Goal: Task Accomplishment & Management: Manage account settings

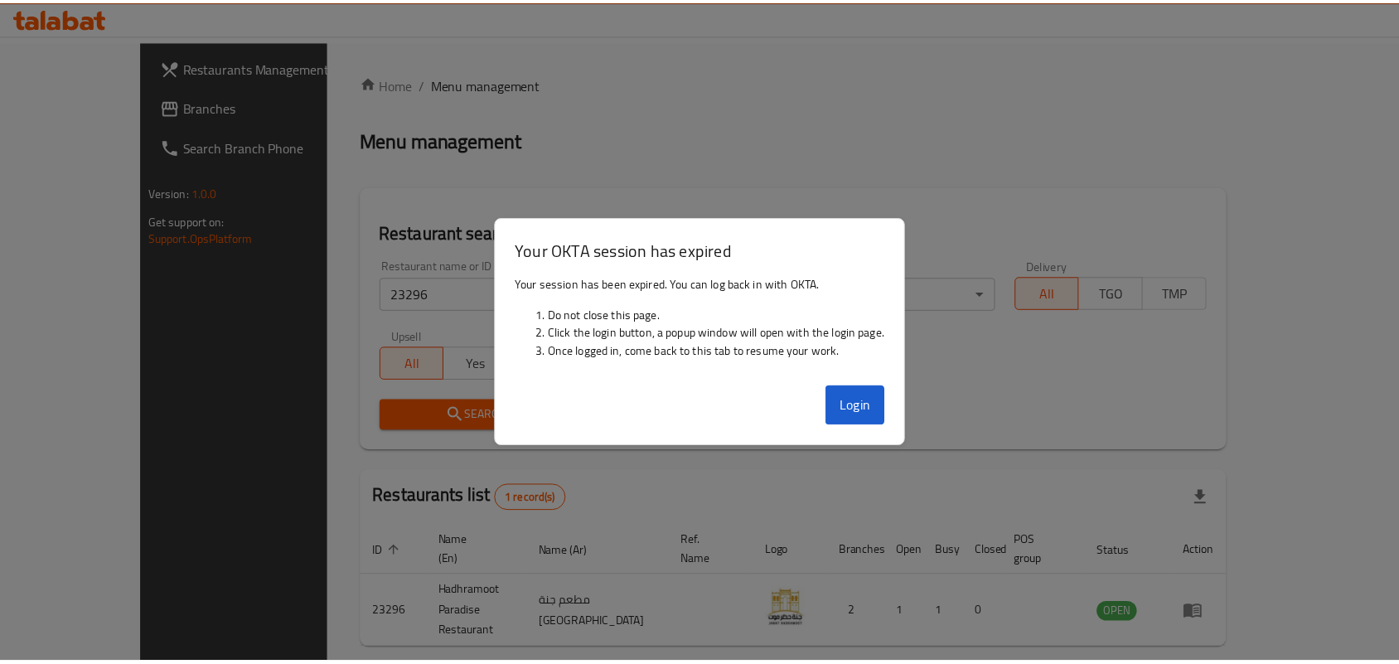
scroll to position [43, 0]
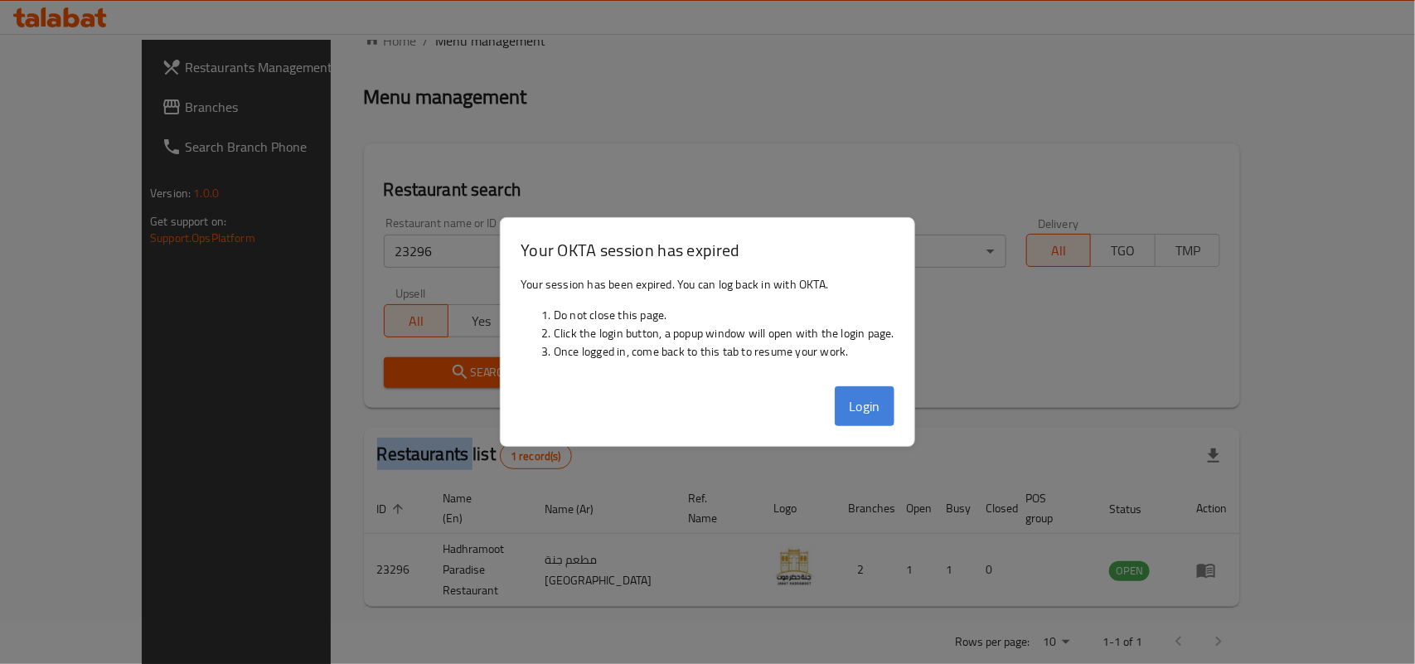
click at [867, 395] on button "Login" at bounding box center [865, 406] width 60 height 40
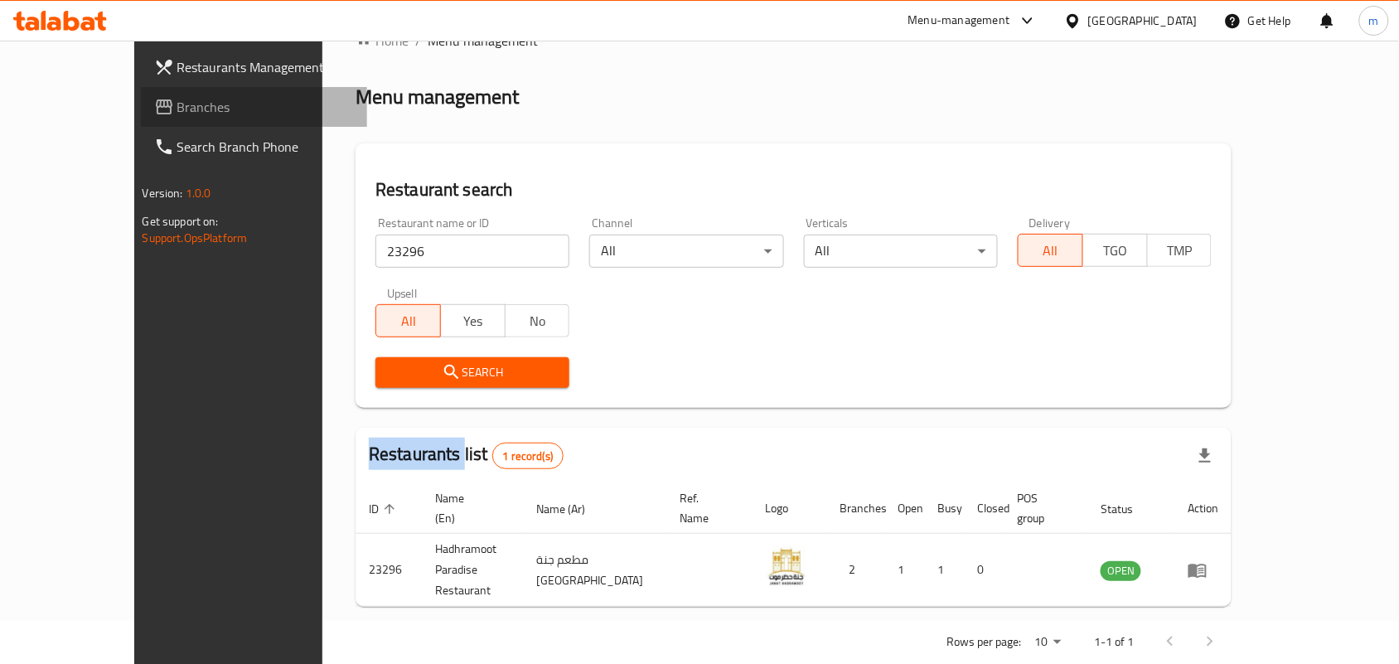
click at [177, 100] on span "Branches" at bounding box center [265, 107] width 177 height 20
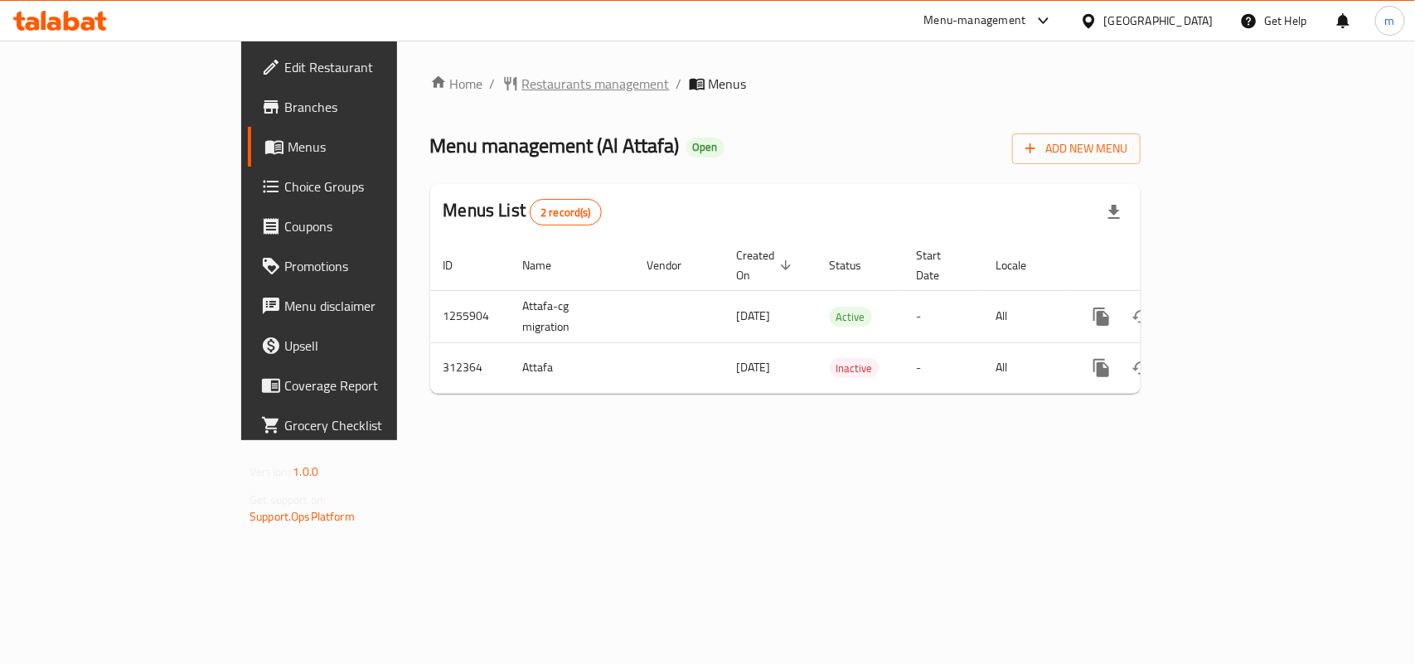
click at [522, 80] on span "Restaurants management" at bounding box center [596, 84] width 148 height 20
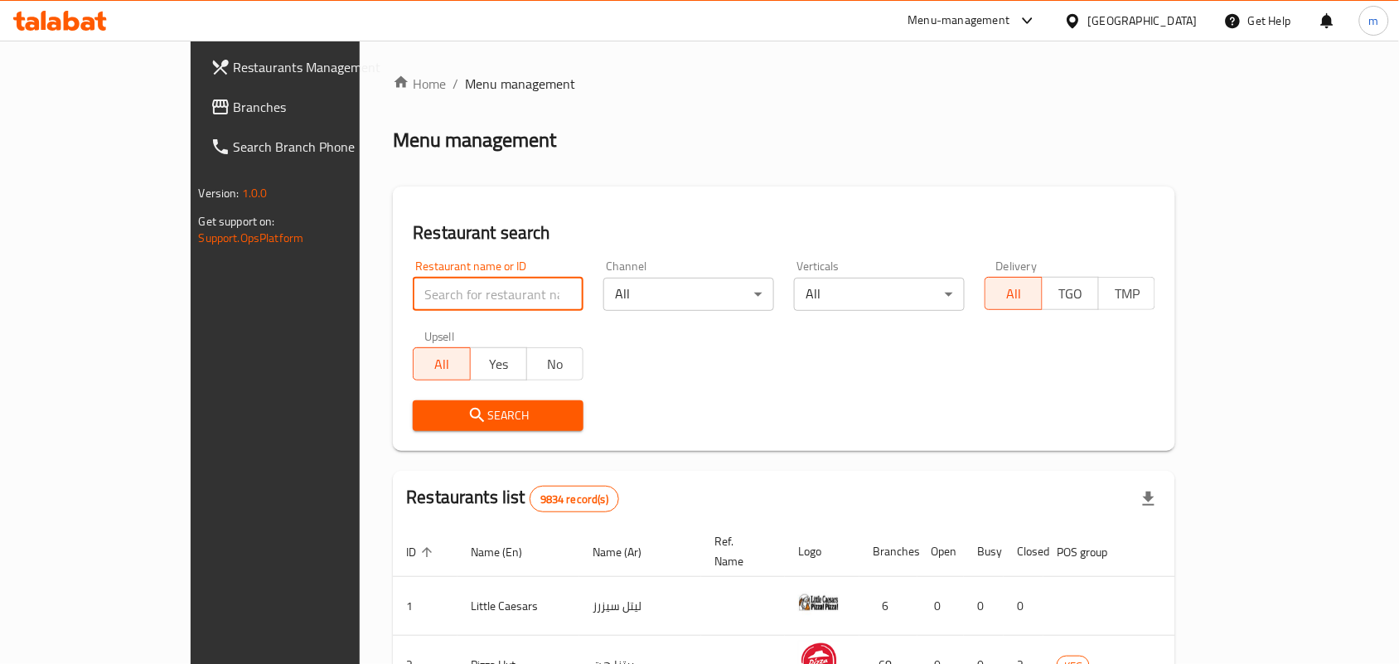
click at [452, 300] on input "search" at bounding box center [498, 294] width 171 height 33
paste input "629081"
type input "629081"
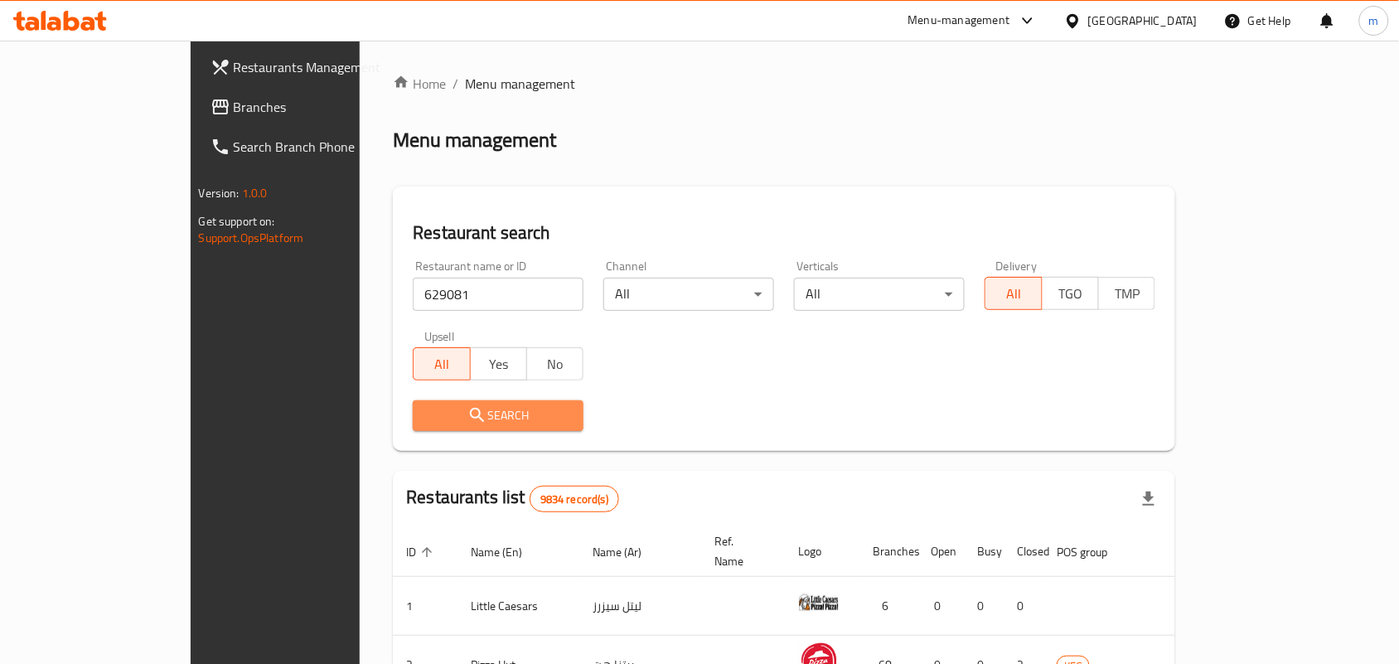
click at [470, 411] on span "Search" at bounding box center [498, 415] width 144 height 21
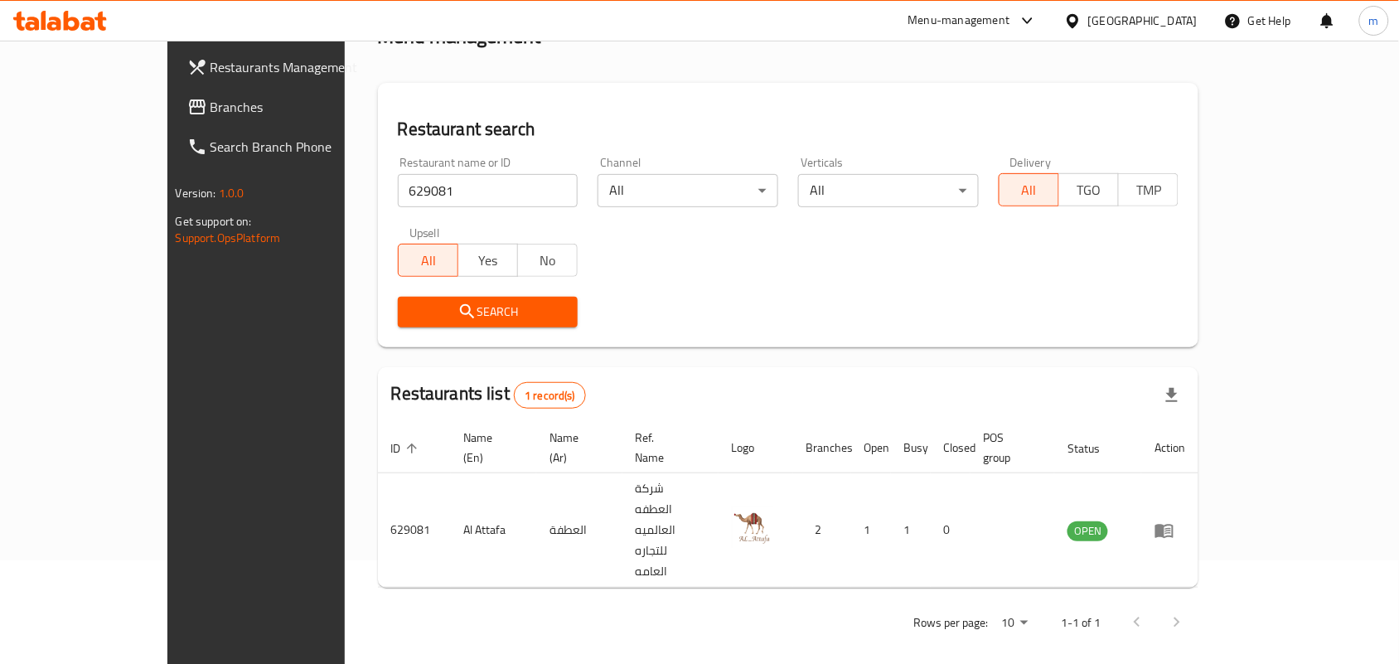
scroll to position [43, 0]
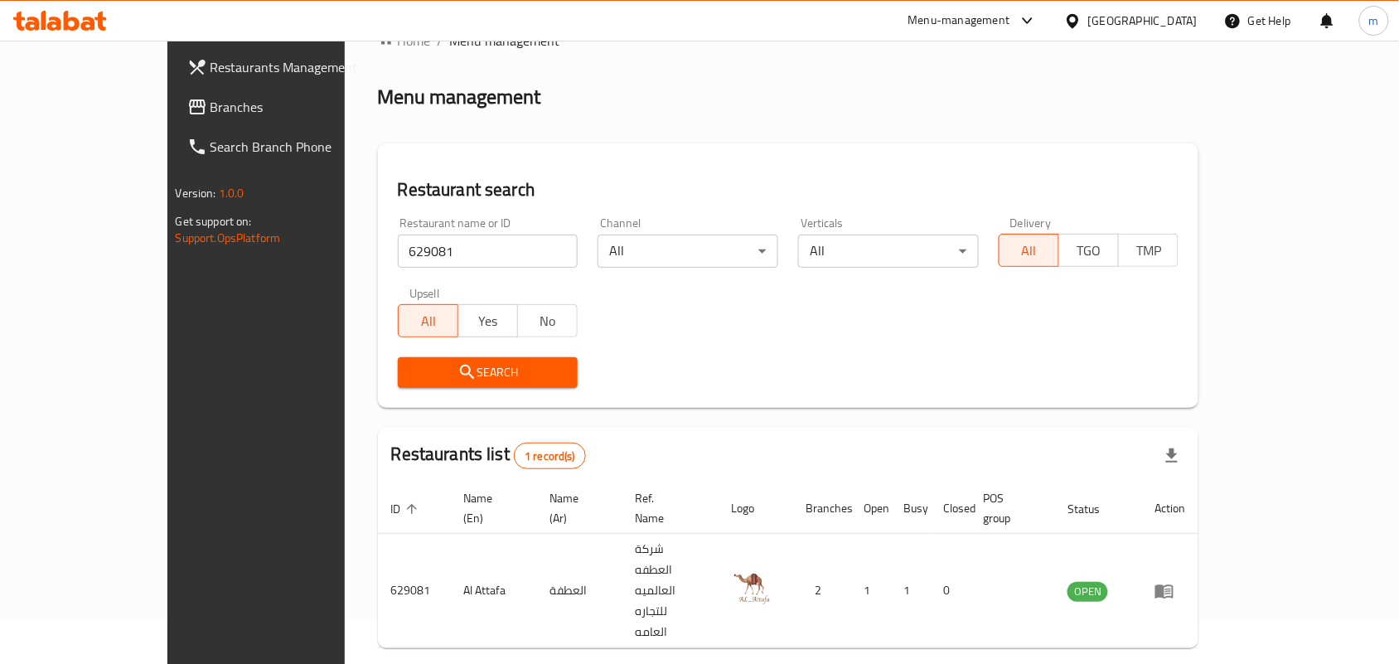
click at [1088, 23] on div at bounding box center [1076, 21] width 24 height 18
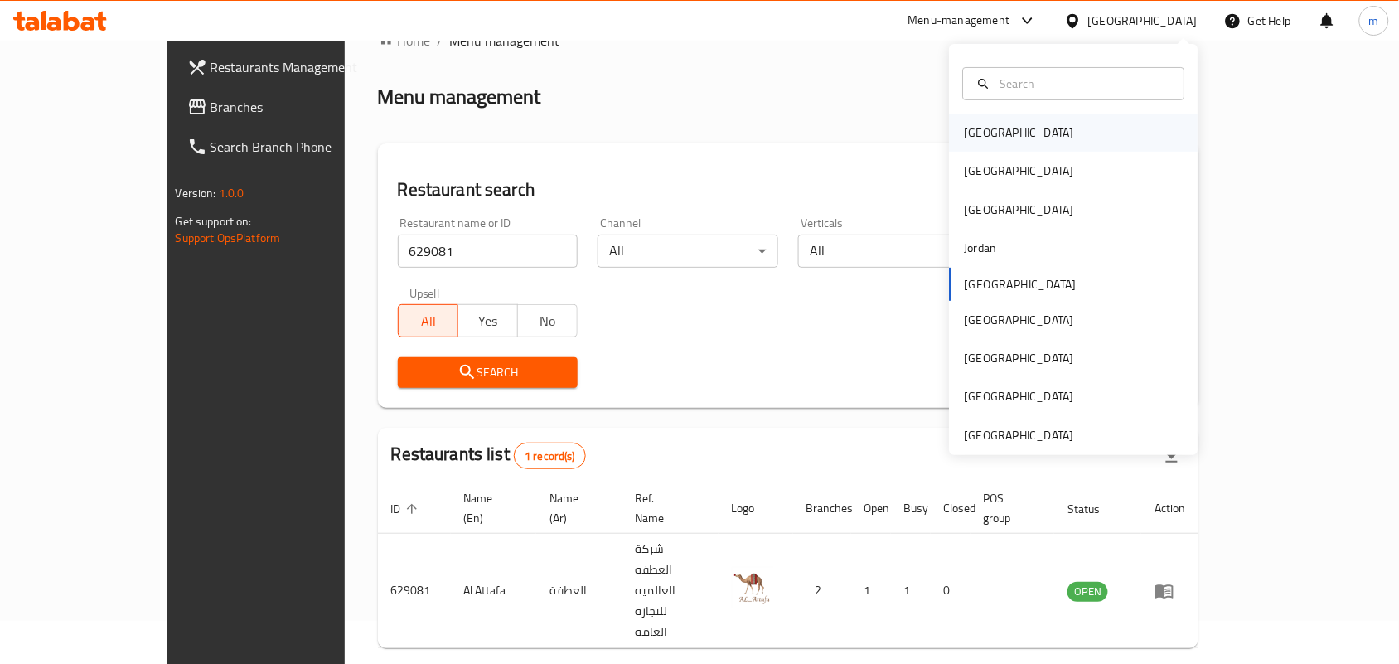
click at [1029, 120] on div "[GEOGRAPHIC_DATA]" at bounding box center [1074, 133] width 249 height 38
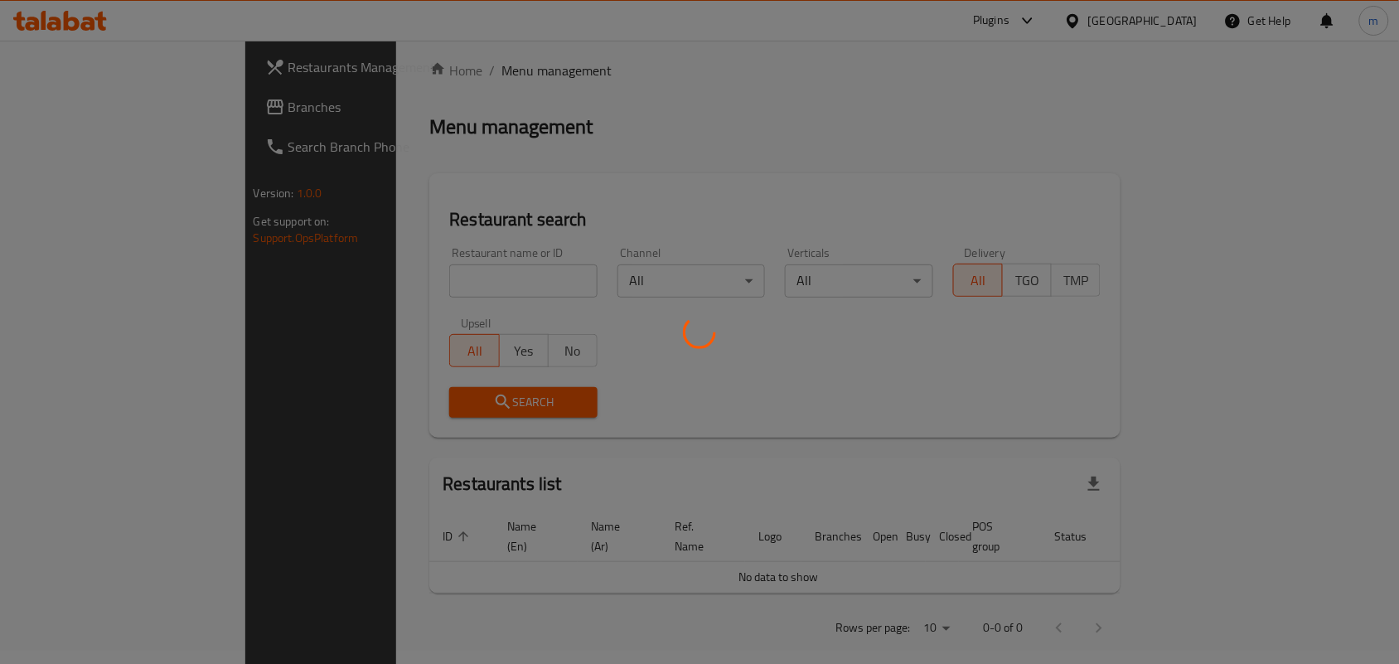
scroll to position [43, 0]
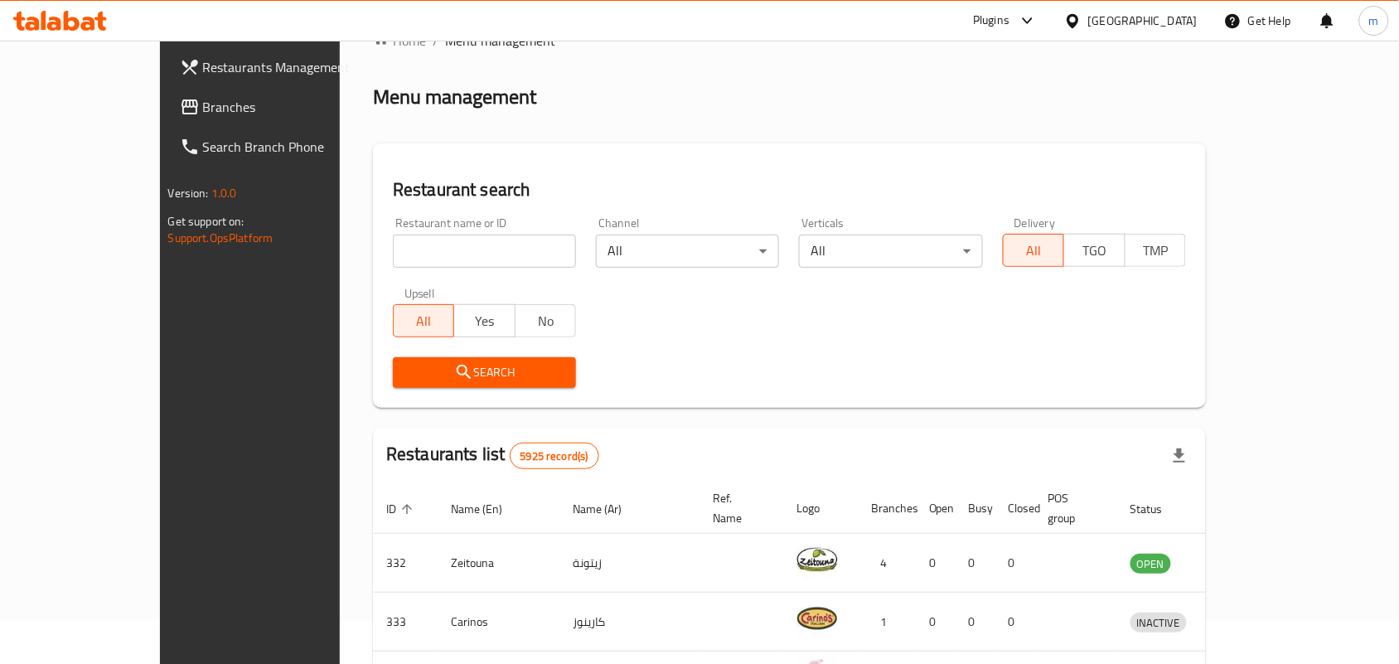
click at [203, 110] on span "Branches" at bounding box center [291, 107] width 177 height 20
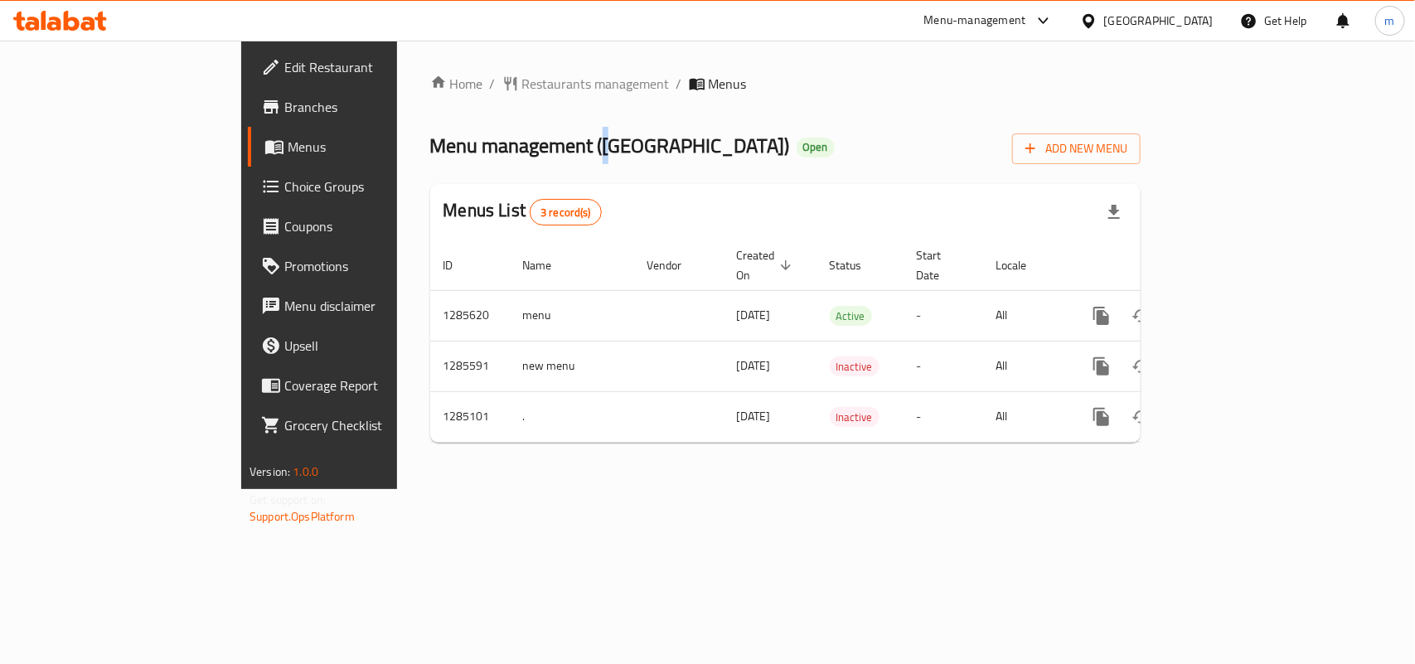
click at [449, 99] on div "Home / Restaurants management / Menus Menu management ( Queen House ) Open Add …" at bounding box center [785, 265] width 710 height 382
click at [522, 80] on span "Restaurants management" at bounding box center [596, 84] width 148 height 20
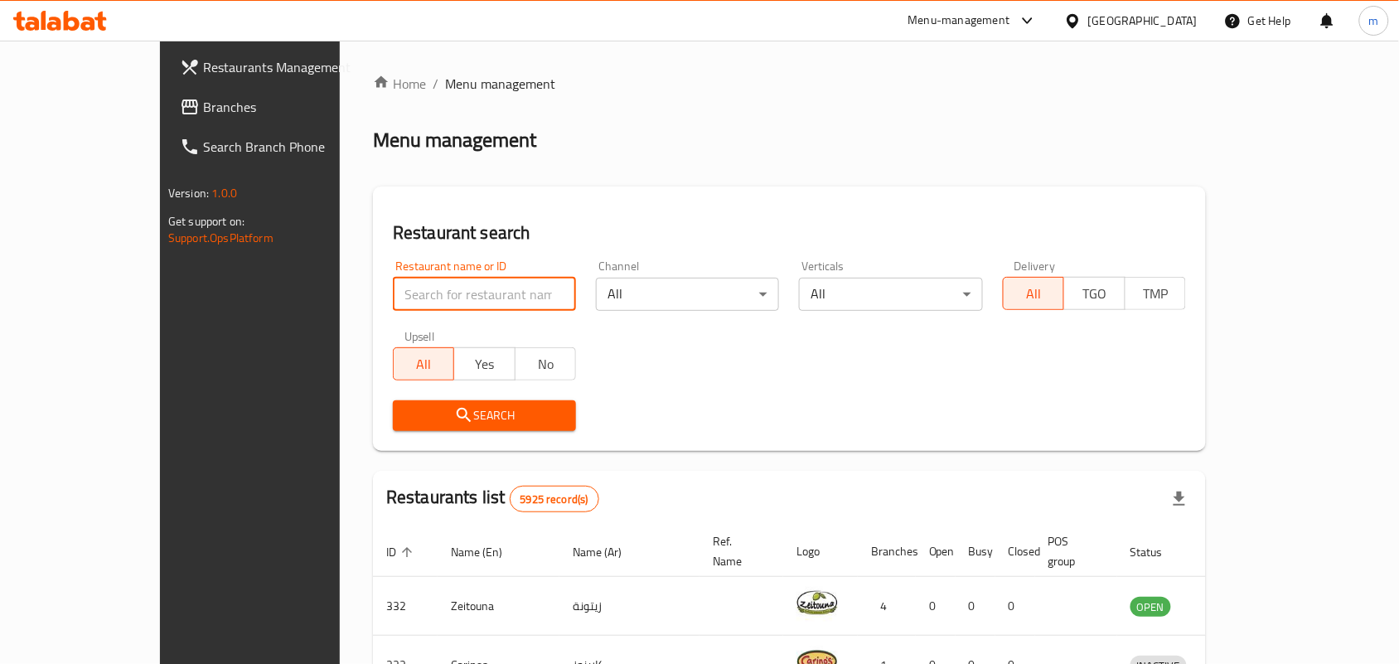
click at [423, 290] on input "search" at bounding box center [484, 294] width 183 height 33
paste input "695700"
type input "695700"
click button "Search" at bounding box center [484, 415] width 183 height 31
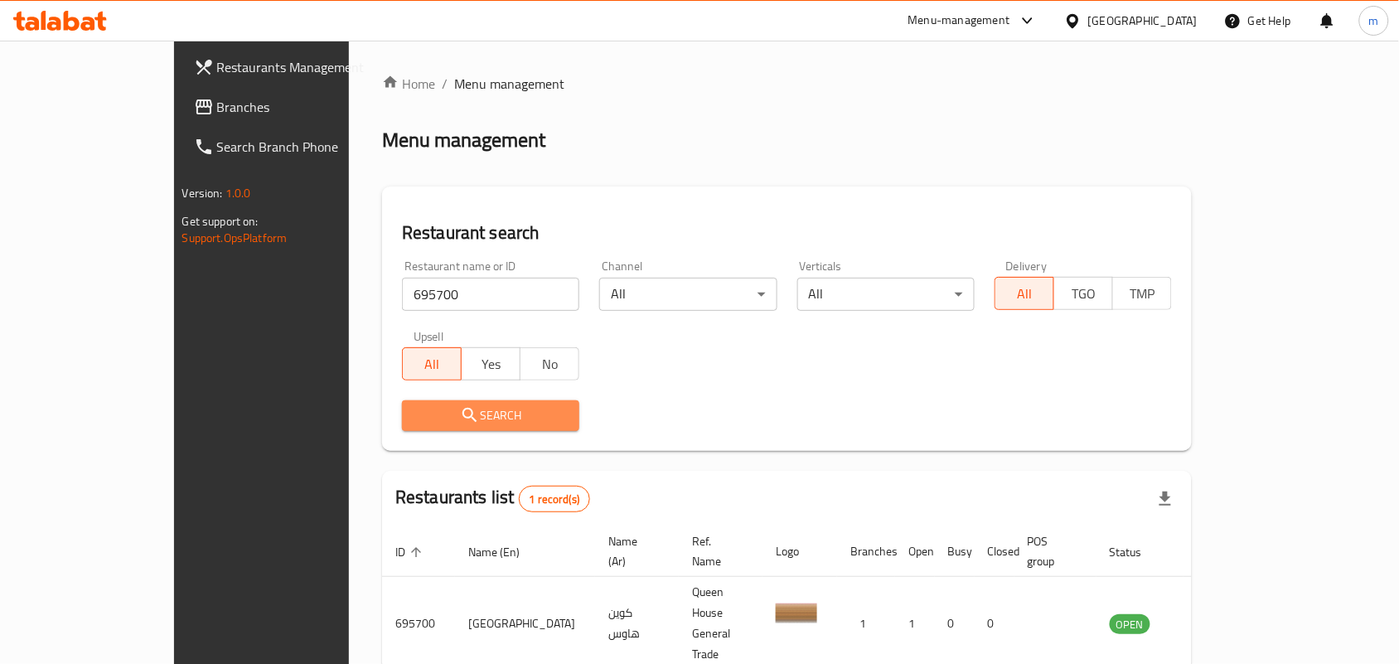
click at [415, 419] on span "Search" at bounding box center [490, 415] width 151 height 21
click at [1082, 12] on icon at bounding box center [1072, 20] width 17 height 17
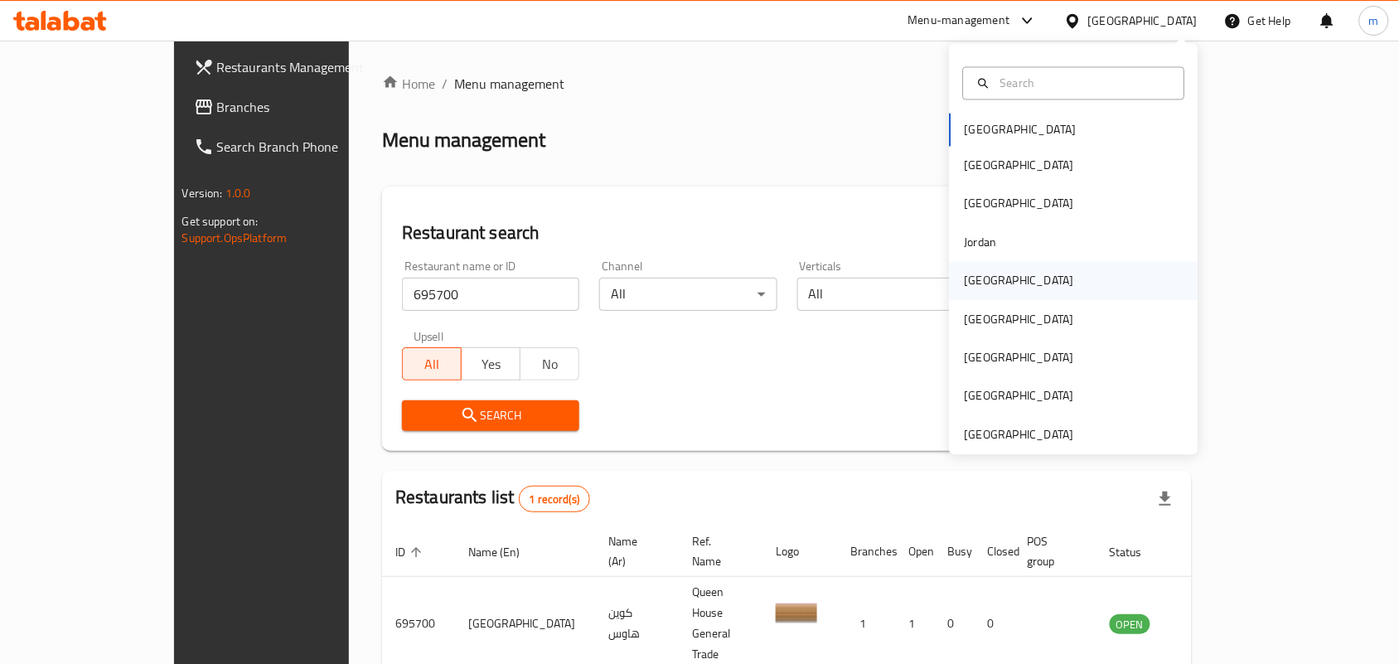
click at [997, 282] on div "[GEOGRAPHIC_DATA]" at bounding box center [1074, 281] width 249 height 38
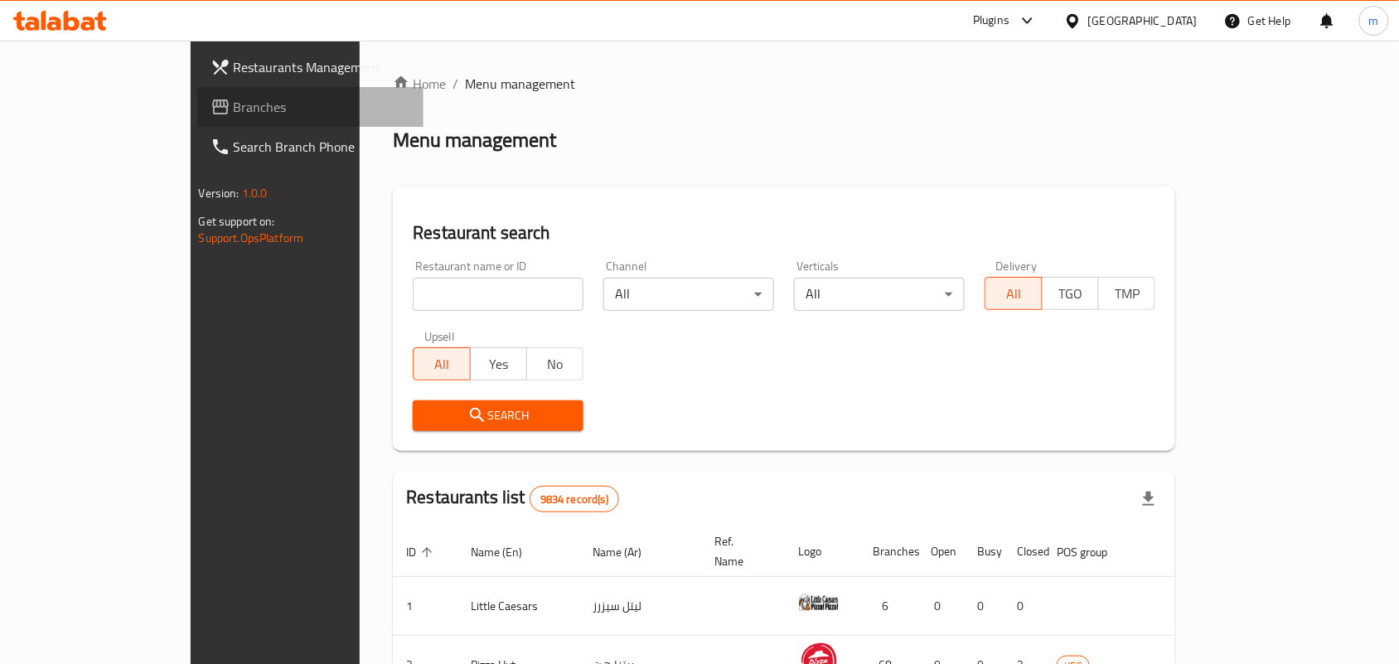
click at [234, 110] on span "Branches" at bounding box center [322, 107] width 177 height 20
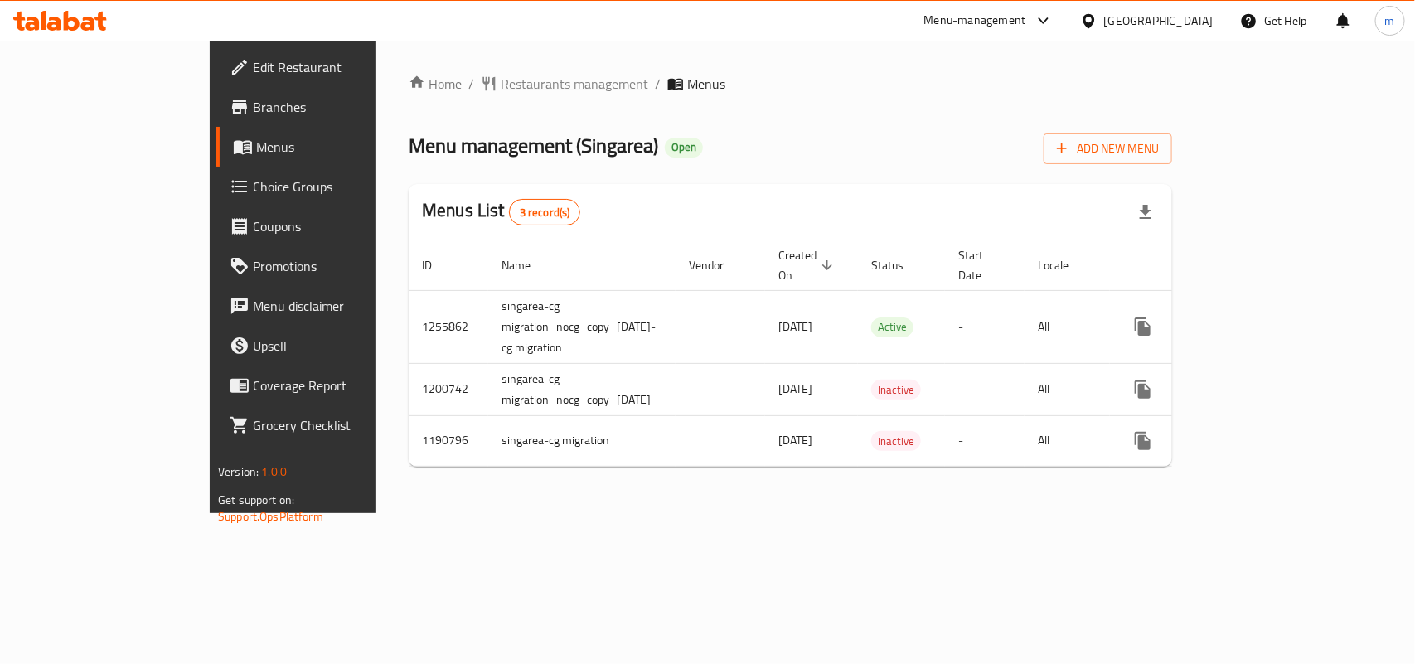
click at [501, 77] on span "Restaurants management" at bounding box center [575, 84] width 148 height 20
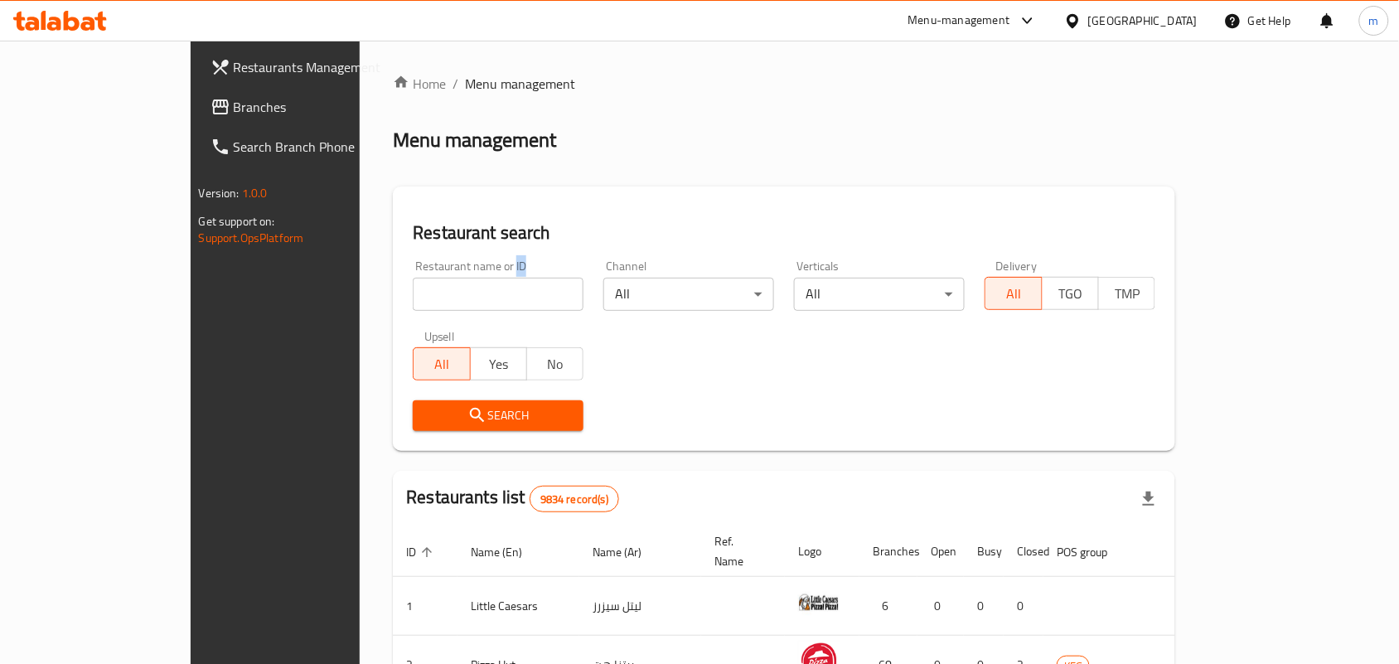
click at [413, 276] on div "Restaurant name or ID Restaurant name or ID" at bounding box center [498, 285] width 171 height 51
click at [413, 293] on input "search" at bounding box center [498, 294] width 171 height 33
paste input "623221"
type input "623221"
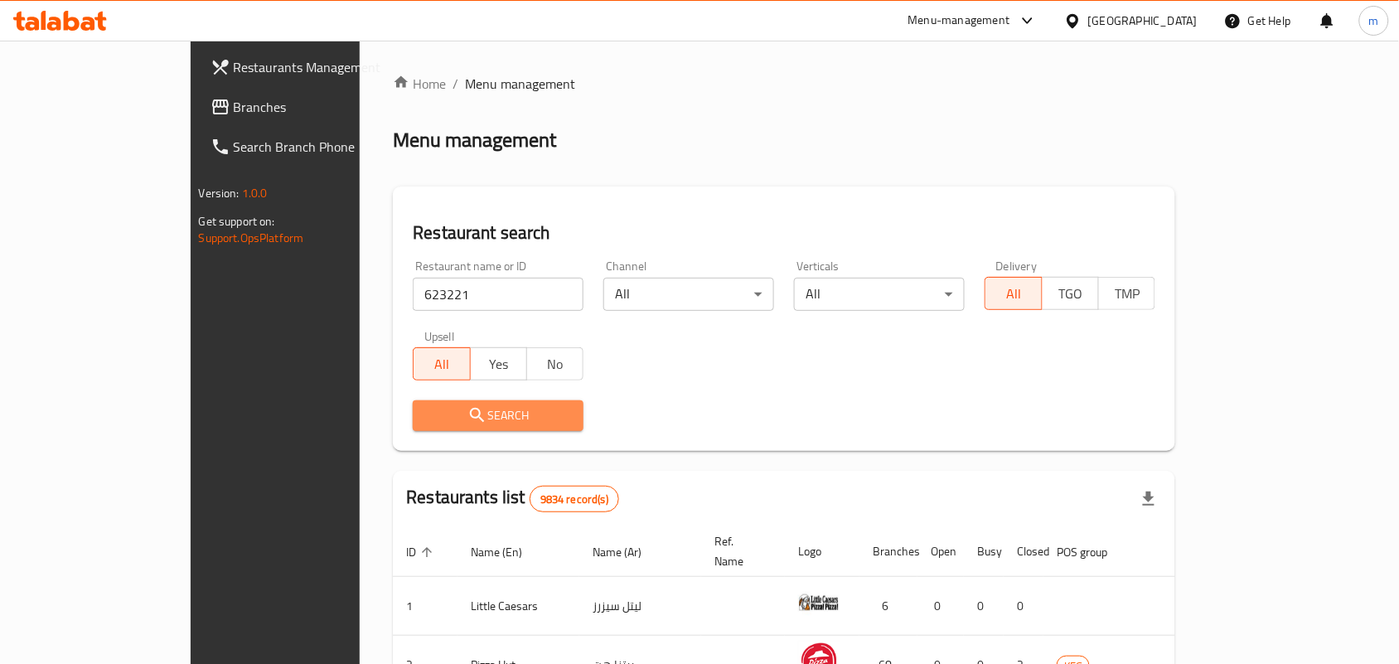
click at [441, 412] on span "Search" at bounding box center [498, 415] width 144 height 21
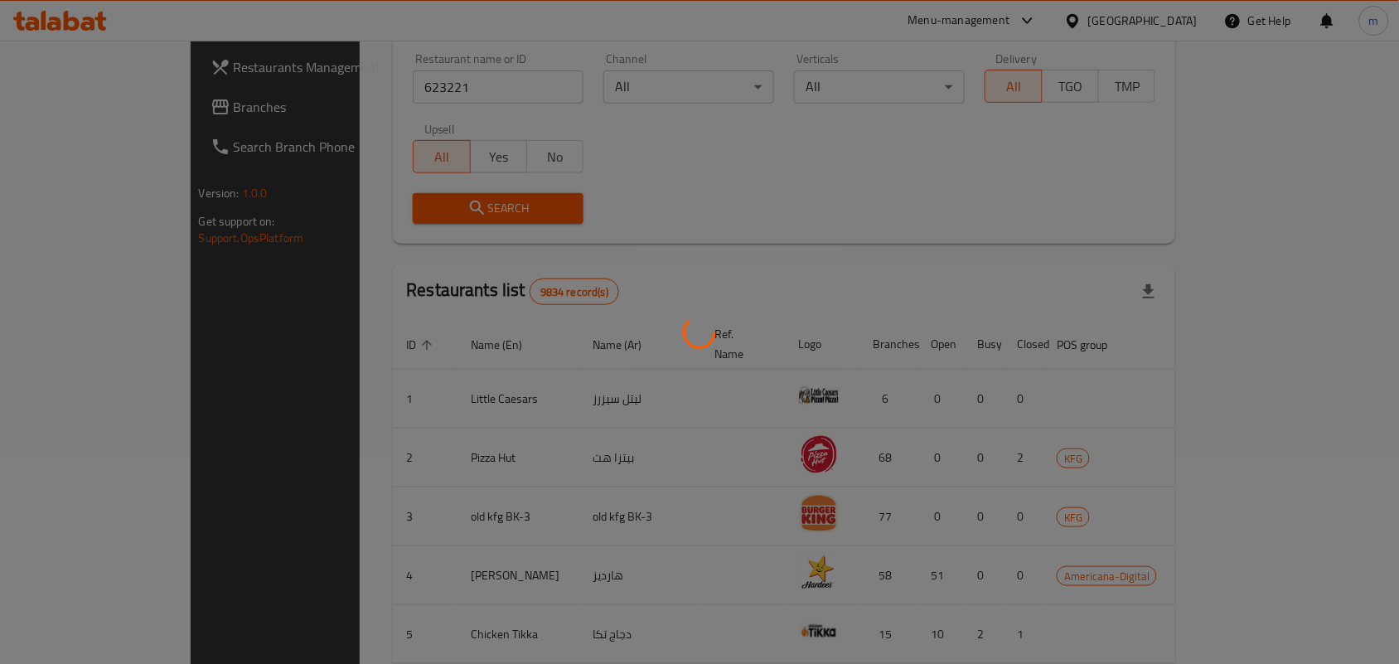
scroll to position [43, 0]
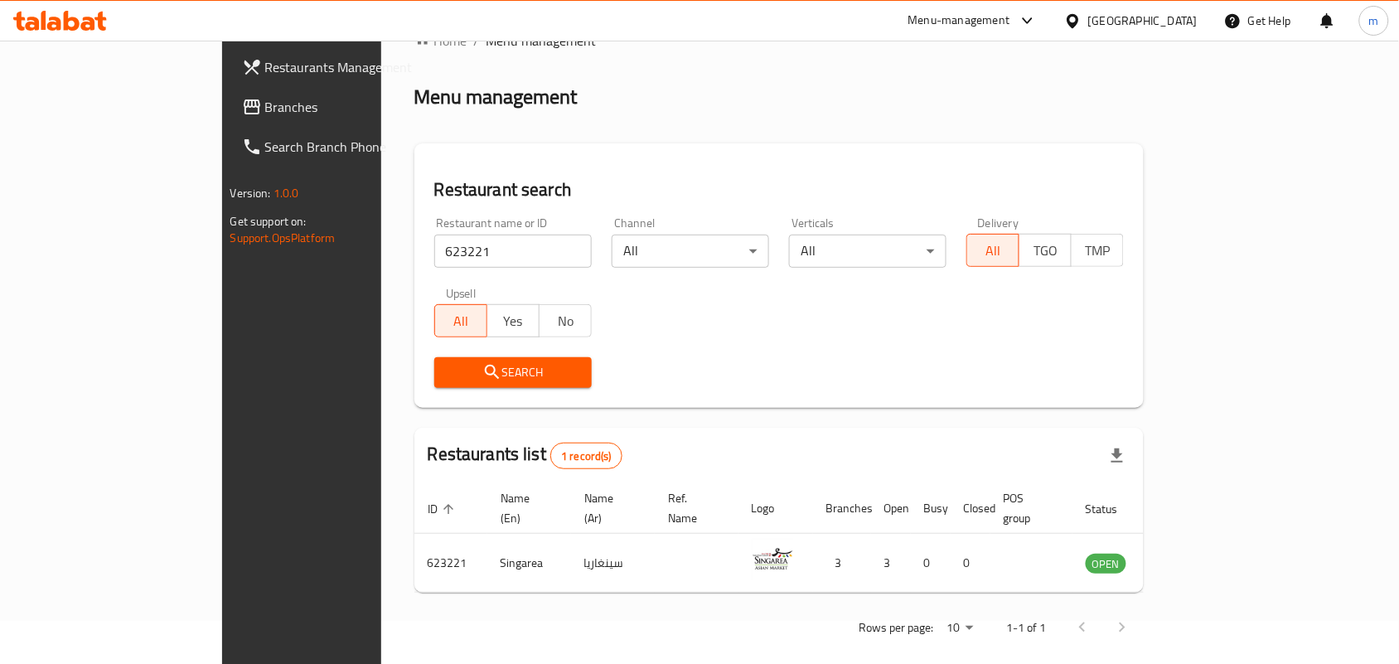
click at [1174, 23] on div "[GEOGRAPHIC_DATA]" at bounding box center [1142, 21] width 109 height 18
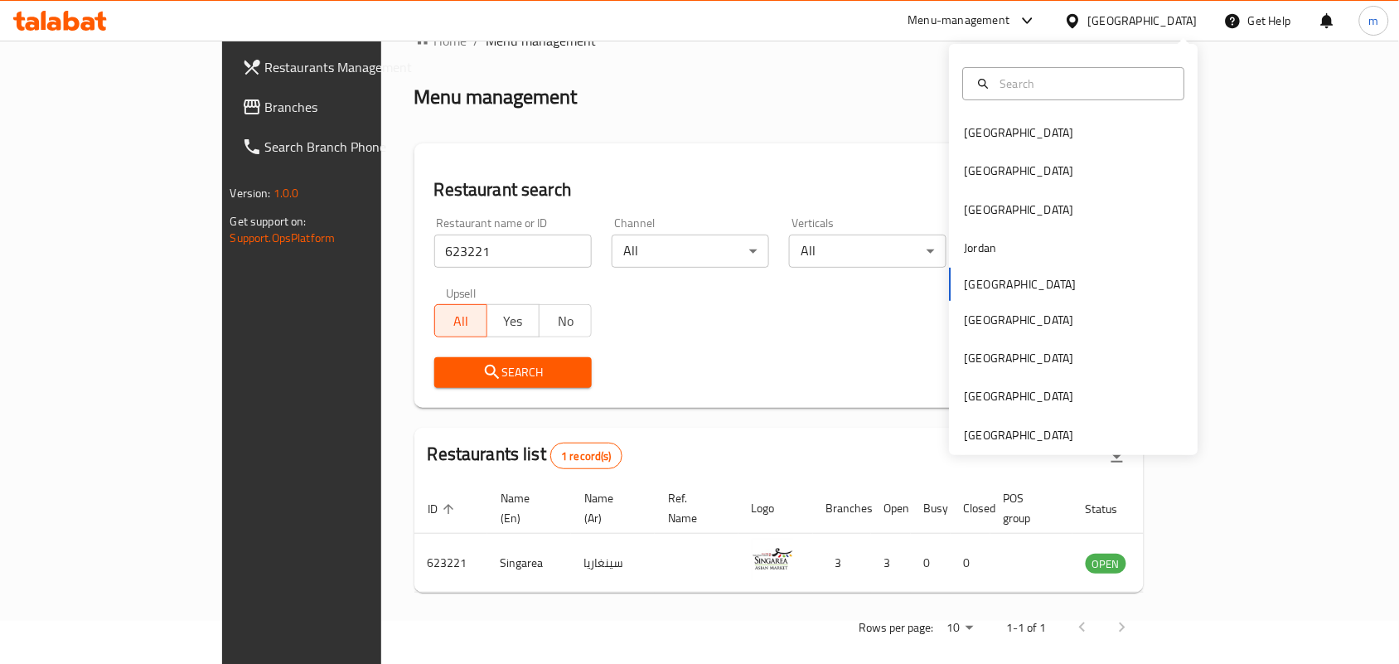
drag, startPoint x: 763, startPoint y: 123, endPoint x: 441, endPoint y: 123, distance: 322.4
click at [734, 123] on div "Home / Menu management Menu management Restaurant search Restaurant name or ID …" at bounding box center [779, 340] width 730 height 618
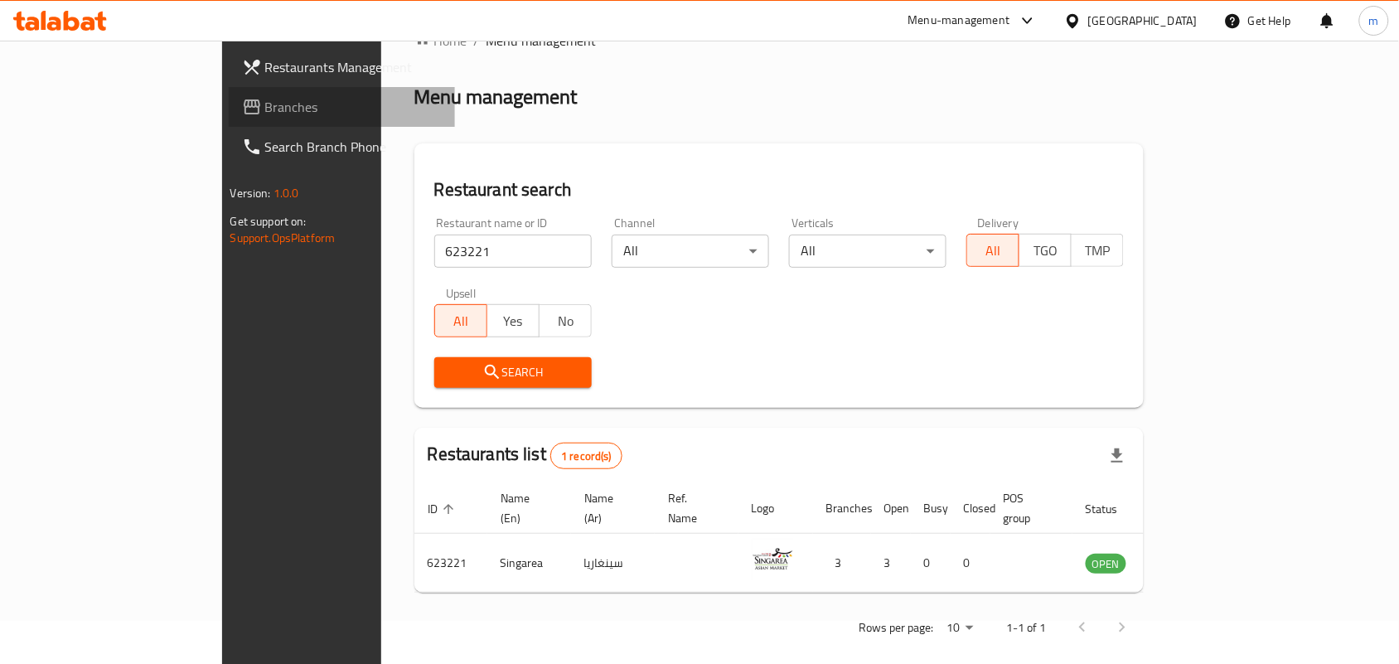
click at [265, 109] on span "Branches" at bounding box center [353, 107] width 177 height 20
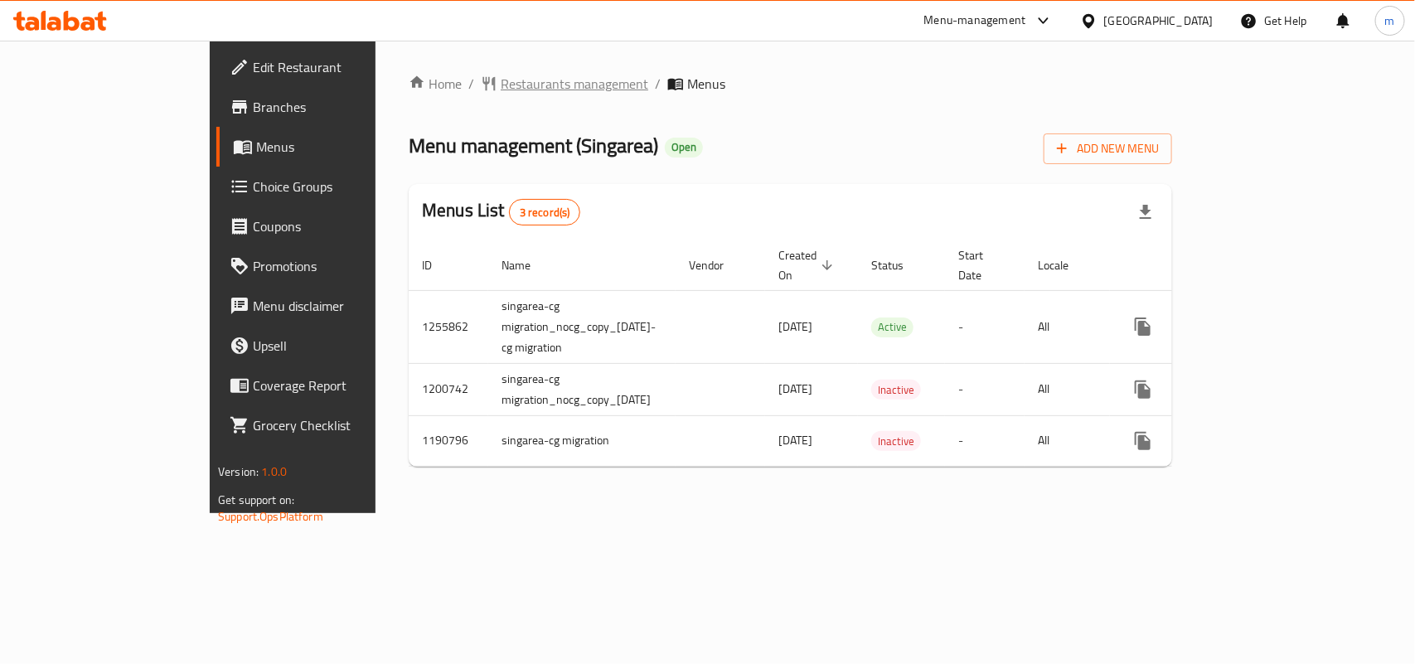
click at [501, 91] on span "Restaurants management" at bounding box center [575, 84] width 148 height 20
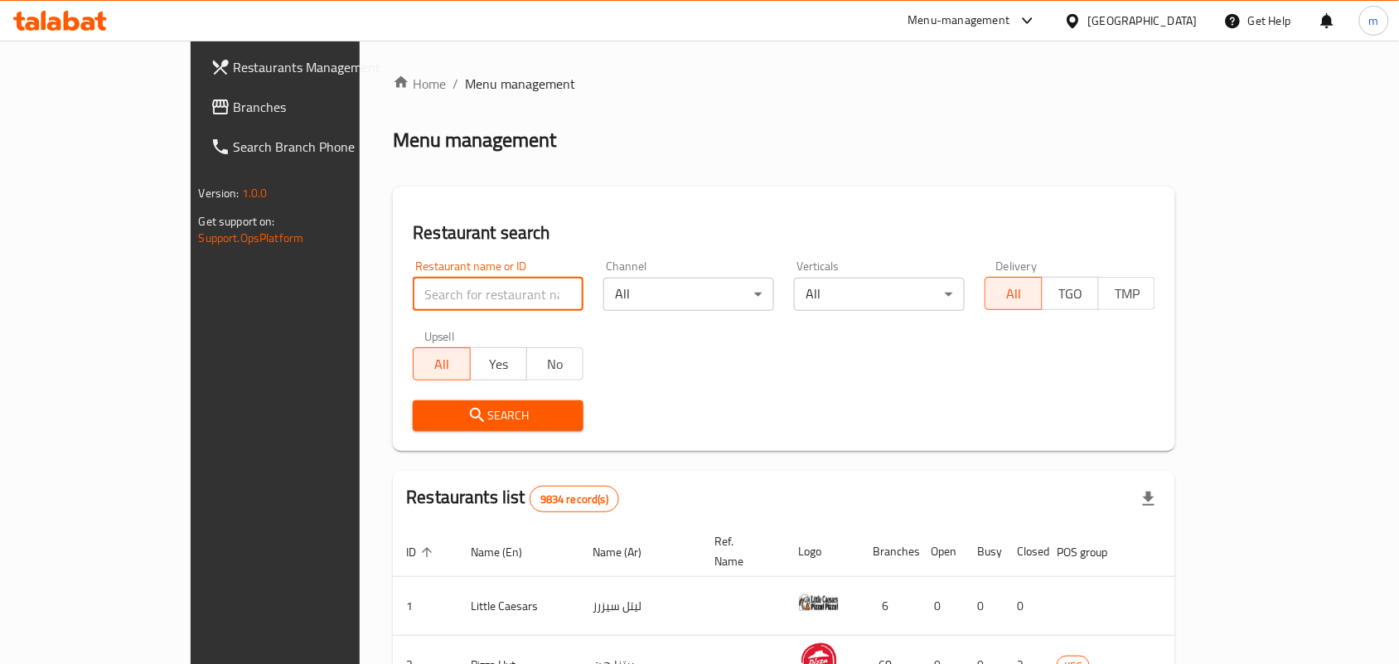
click at [431, 301] on input "search" at bounding box center [498, 294] width 171 height 33
paste input "623221"
type input "623221"
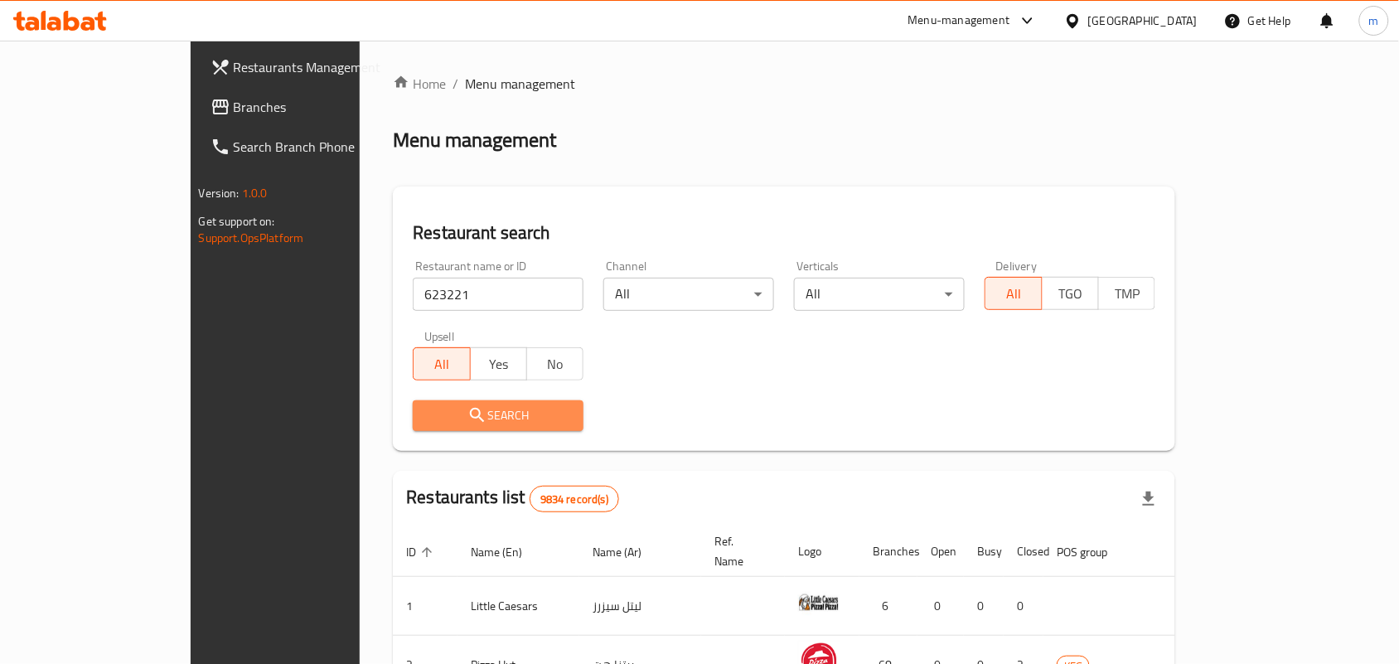
click at [491, 409] on span "Search" at bounding box center [498, 415] width 144 height 21
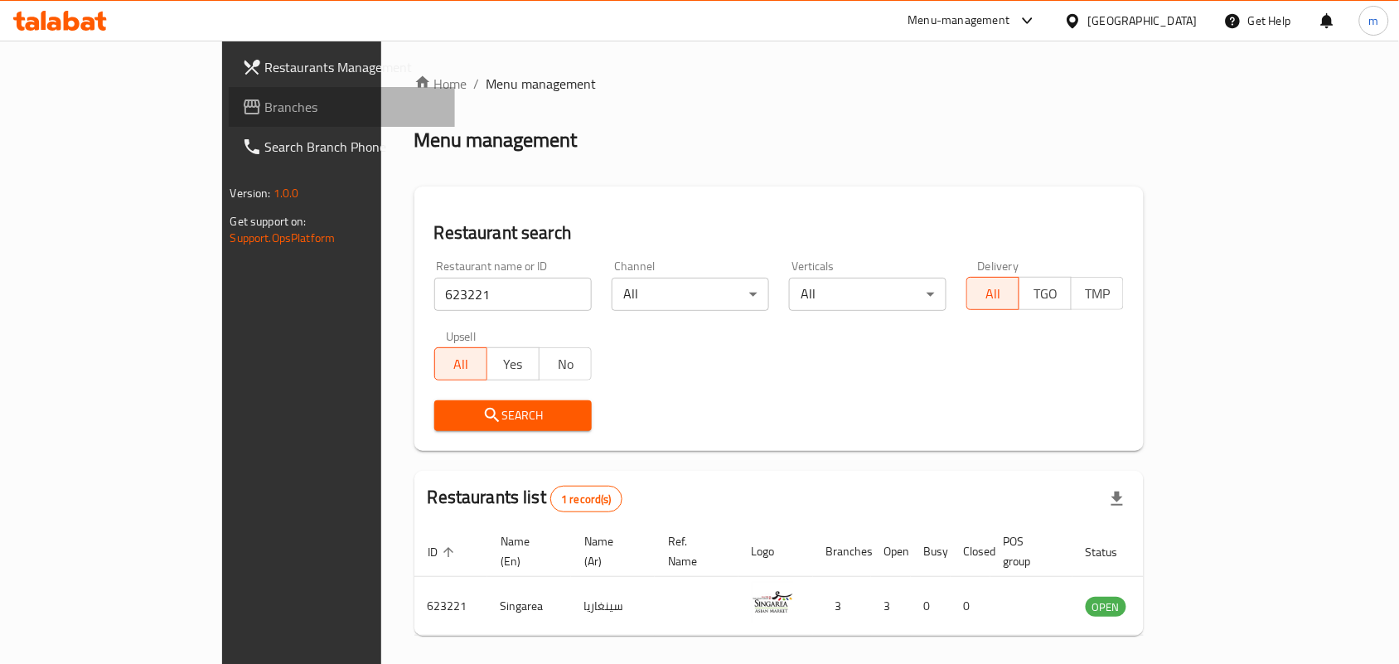
click at [265, 105] on span "Branches" at bounding box center [353, 107] width 177 height 20
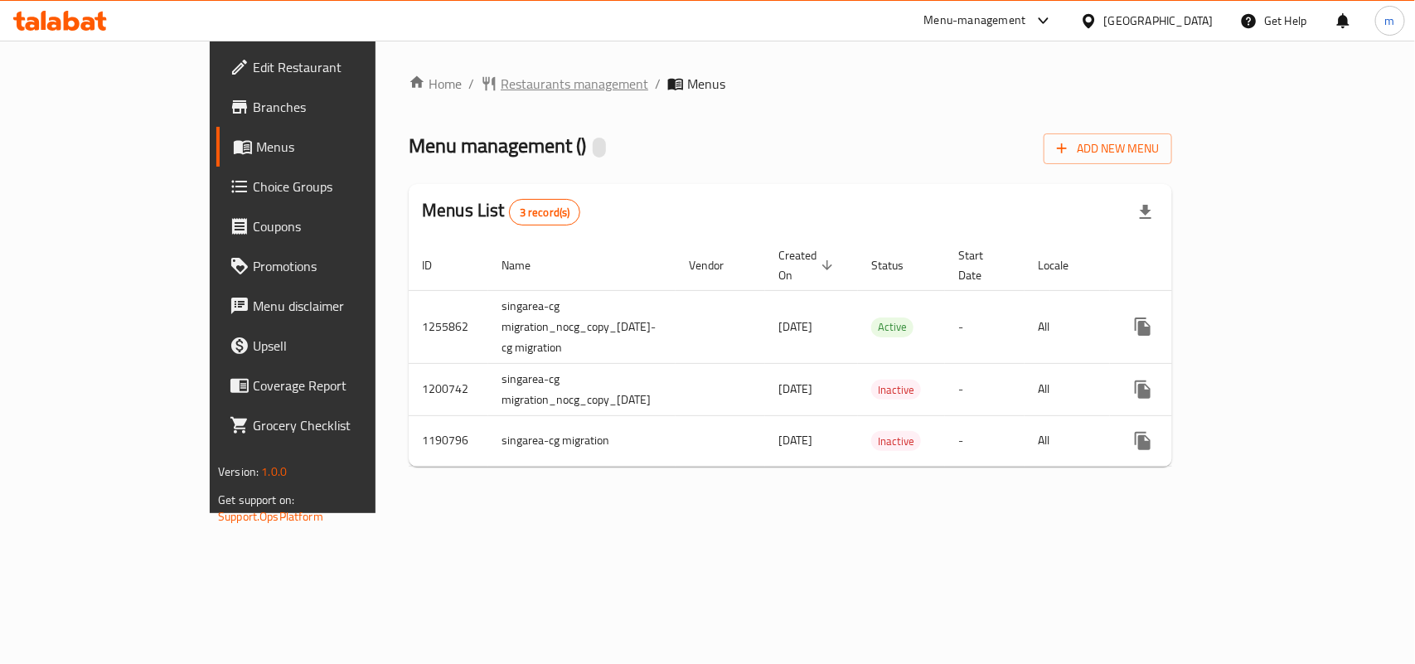
click at [501, 91] on span "Restaurants management" at bounding box center [575, 84] width 148 height 20
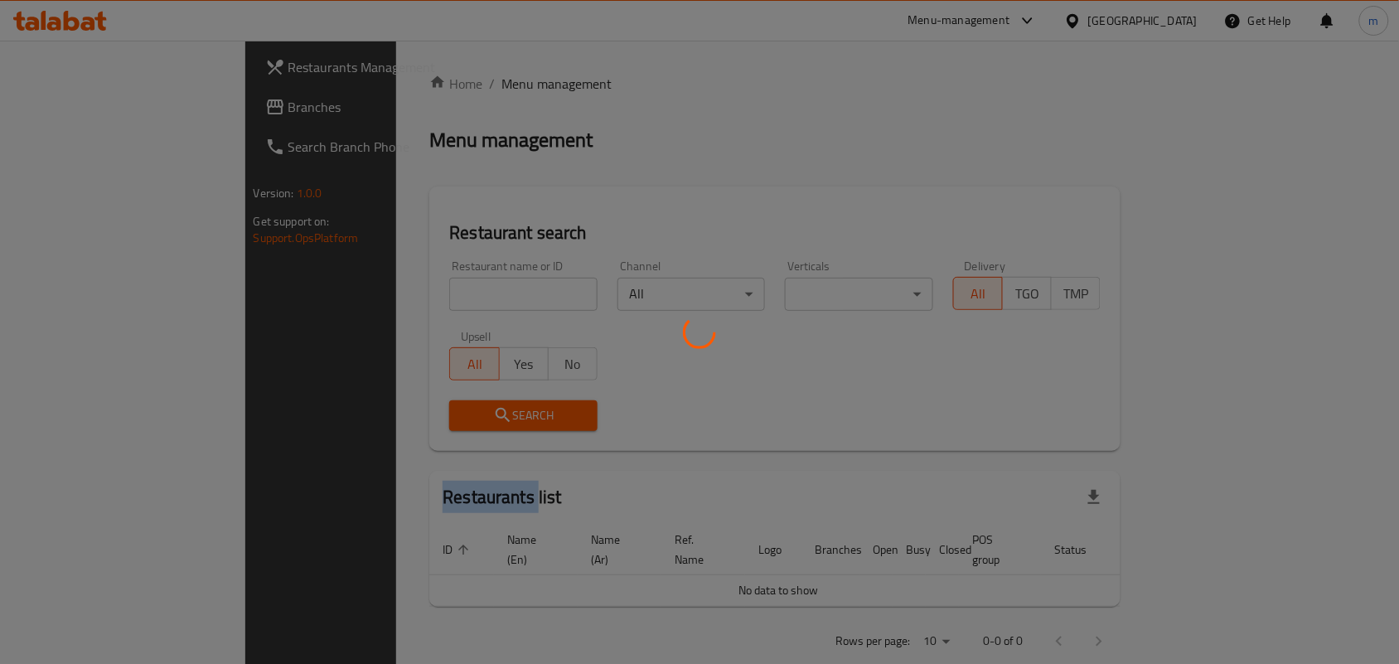
click at [371, 91] on div at bounding box center [699, 332] width 1399 height 664
click at [406, 292] on div at bounding box center [699, 332] width 1399 height 664
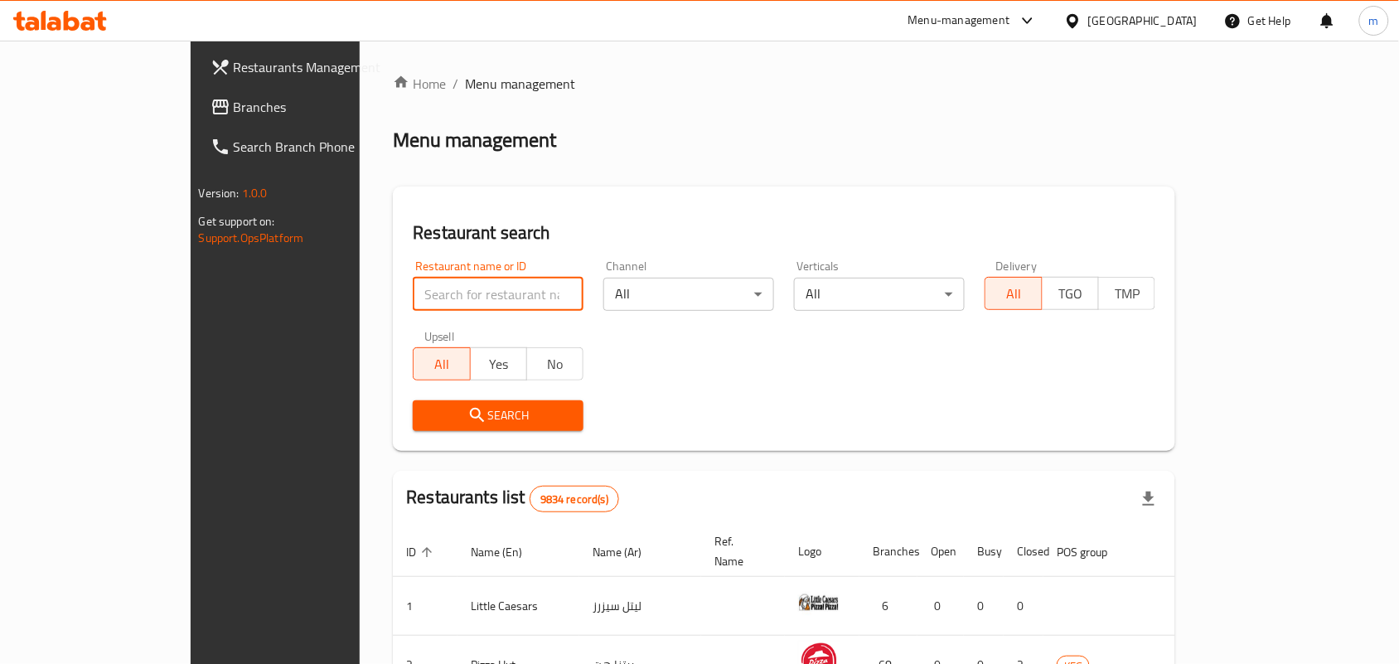
click at [457, 302] on input "search" at bounding box center [498, 294] width 171 height 33
paste input "623221"
click at [457, 301] on input "623221" at bounding box center [498, 294] width 171 height 33
type input "623221"
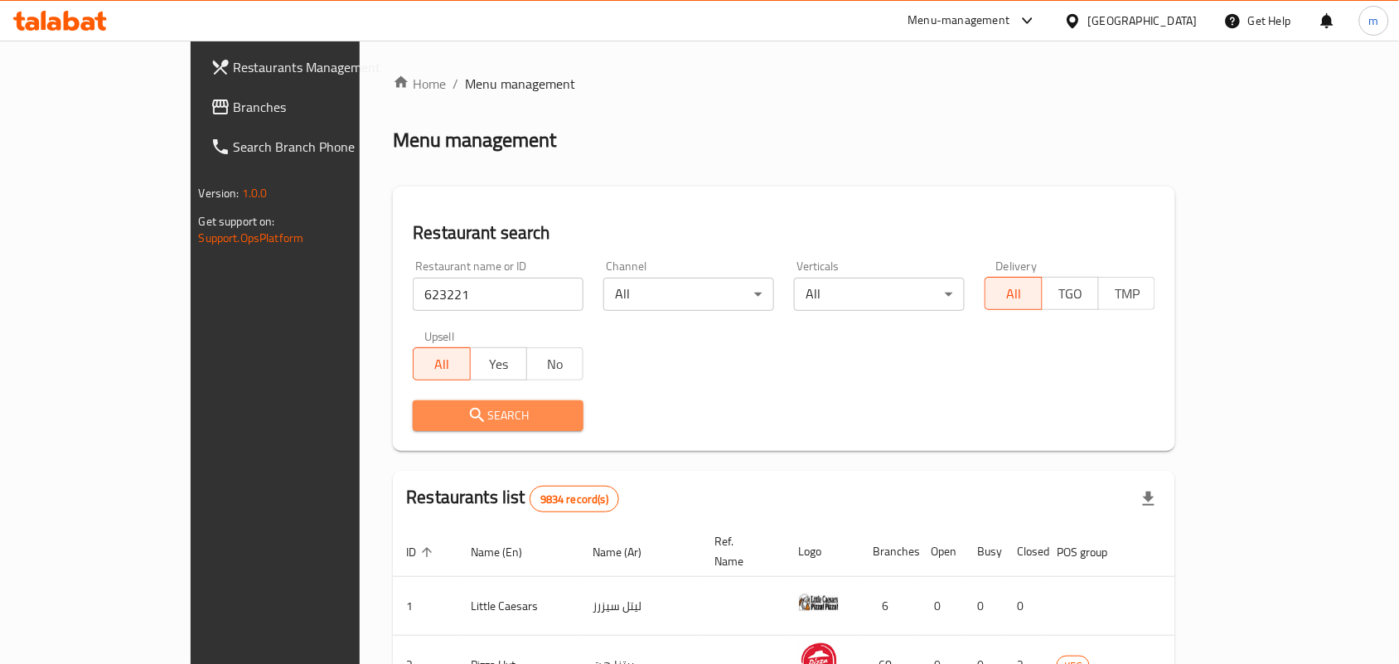
click at [482, 407] on span "Search" at bounding box center [498, 415] width 144 height 21
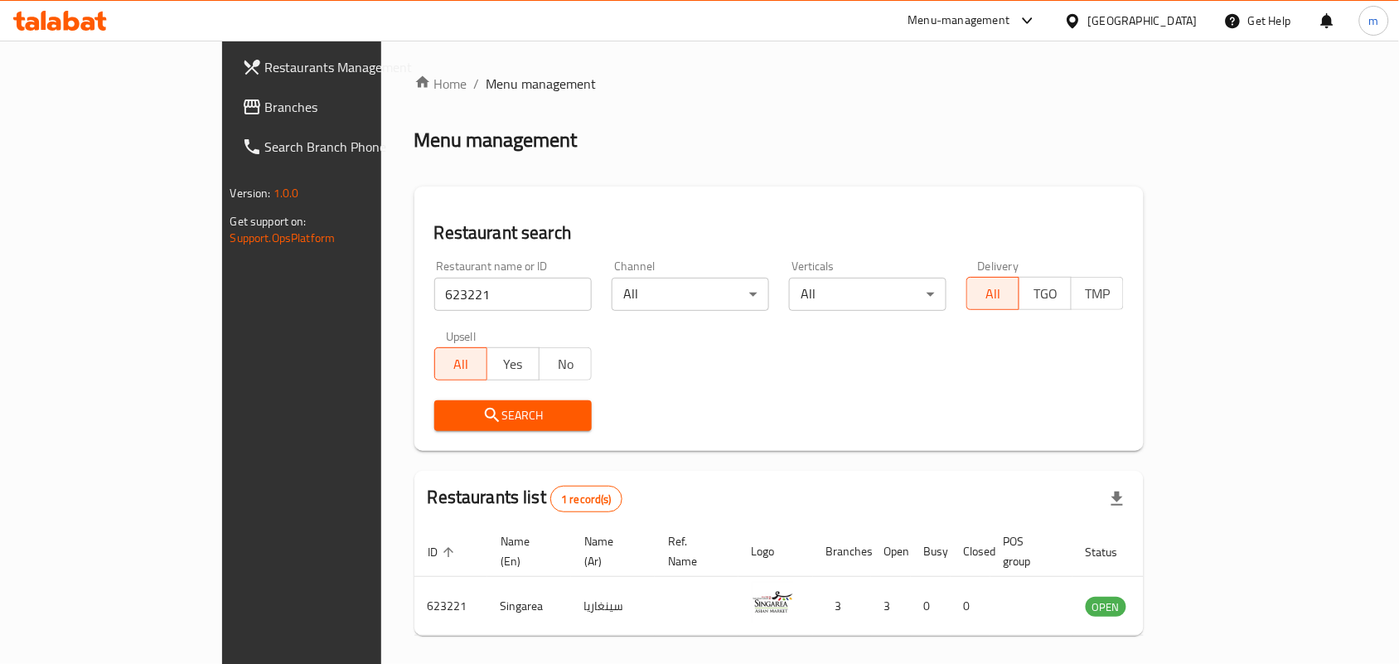
click at [1163, 12] on div "[GEOGRAPHIC_DATA]" at bounding box center [1142, 21] width 109 height 18
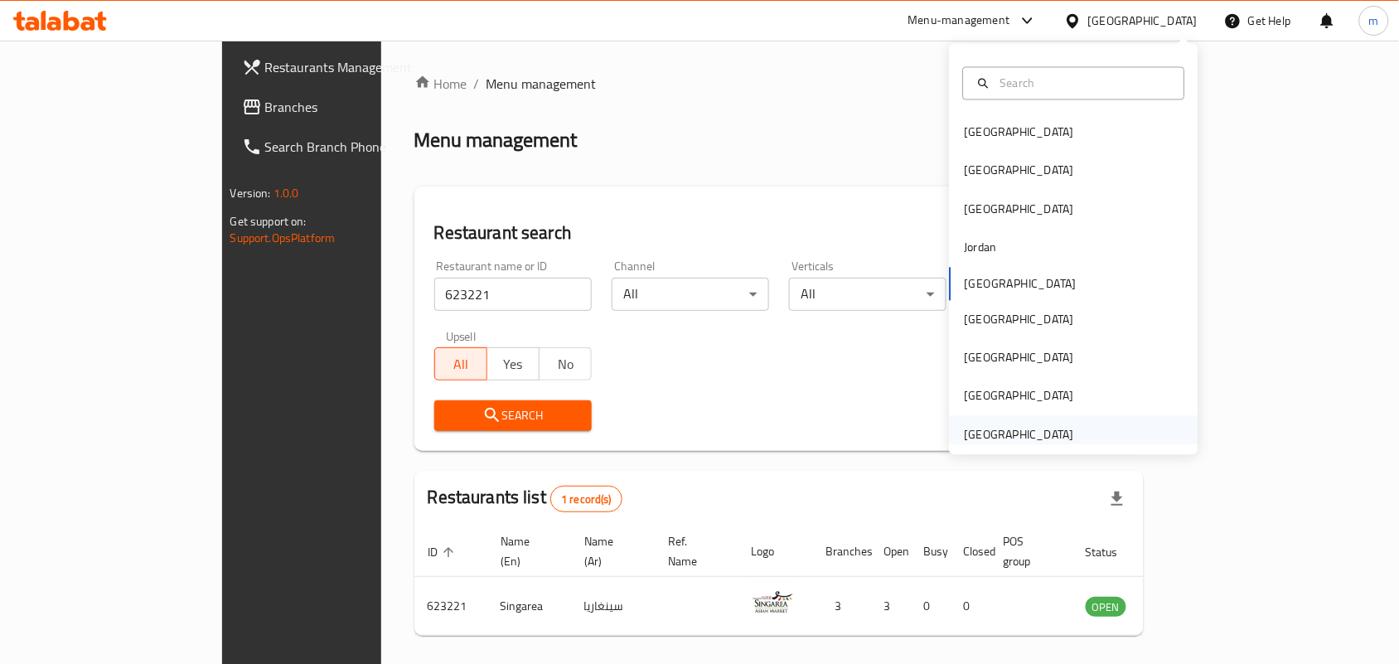
click at [1100, 444] on div "[GEOGRAPHIC_DATA]" at bounding box center [1074, 434] width 249 height 38
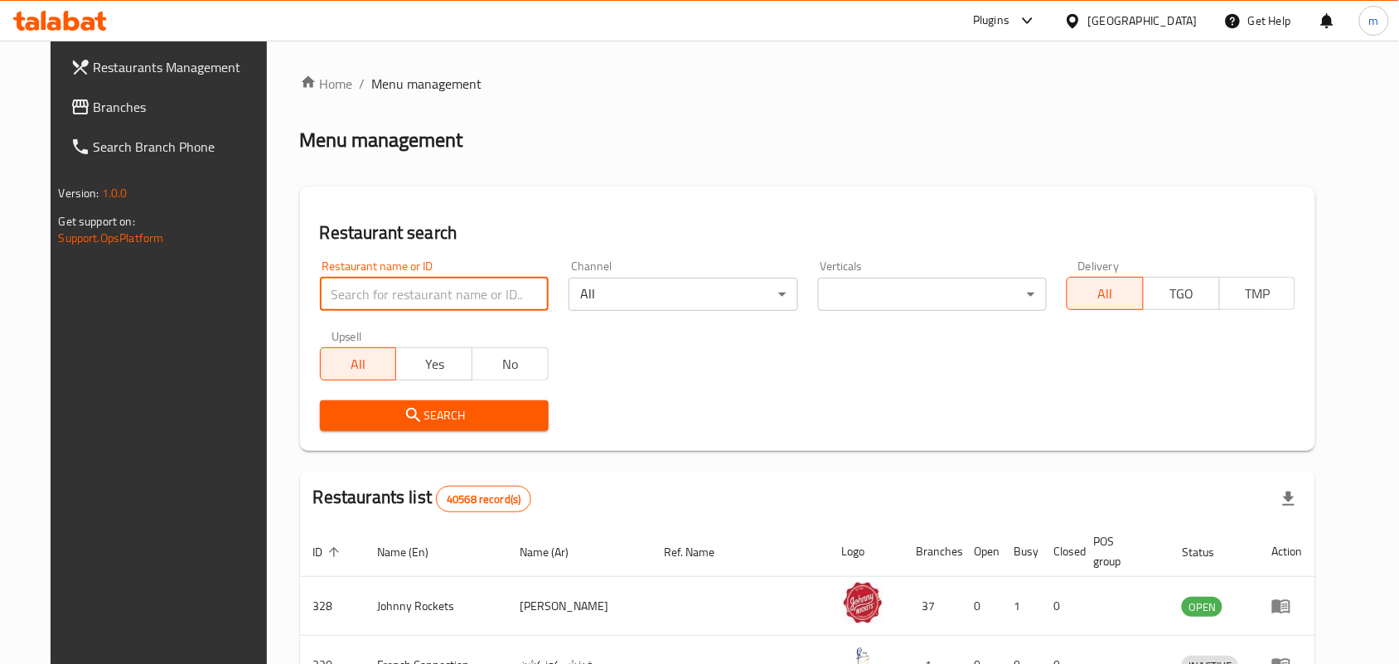
click at [399, 284] on input "search" at bounding box center [434, 294] width 229 height 33
paste input "773564"
type input "773564"
click at [477, 414] on span "Search" at bounding box center [434, 415] width 202 height 21
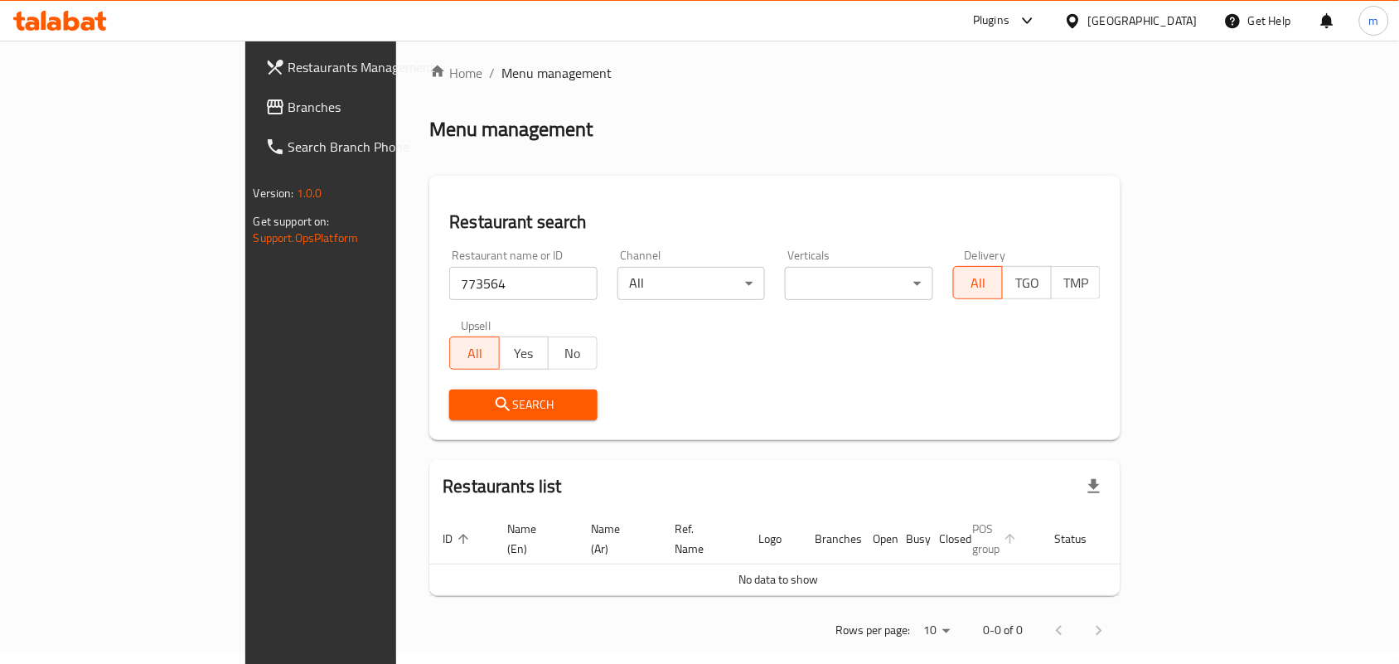
scroll to position [13, 0]
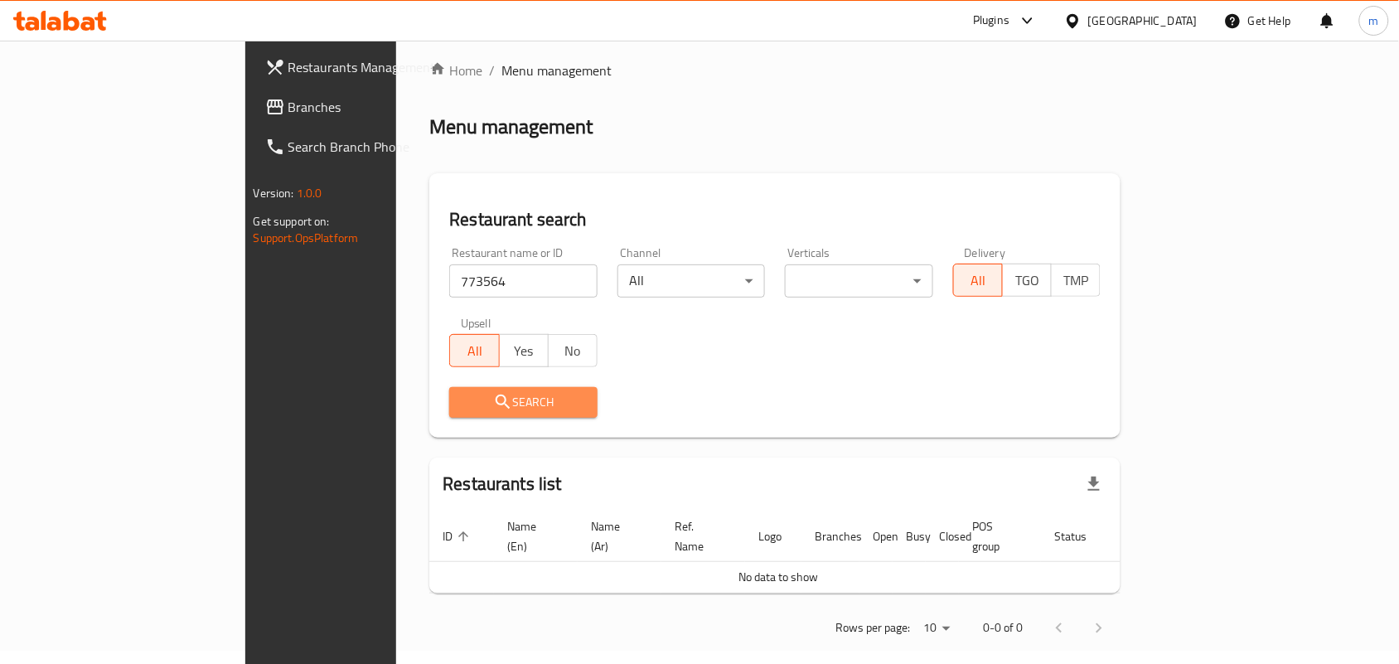
click at [496, 400] on span "Search" at bounding box center [523, 402] width 122 height 21
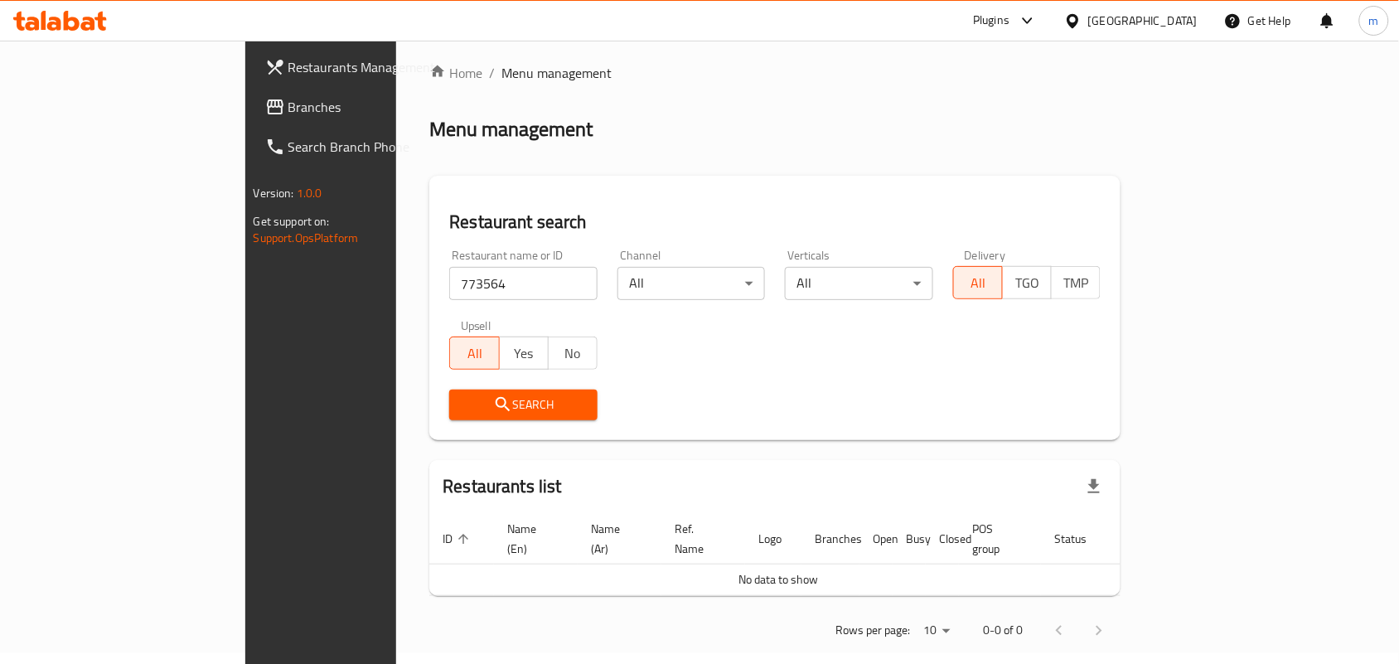
scroll to position [0, 0]
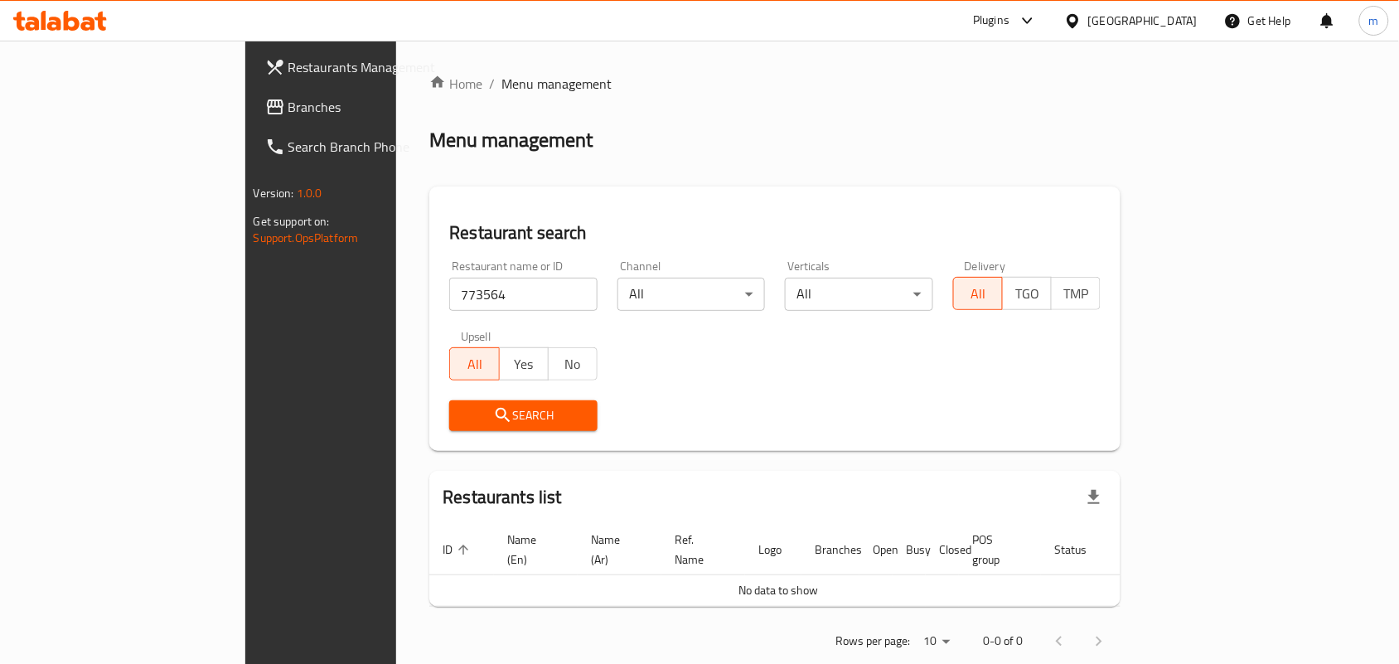
click at [288, 101] on span "Branches" at bounding box center [376, 107] width 177 height 20
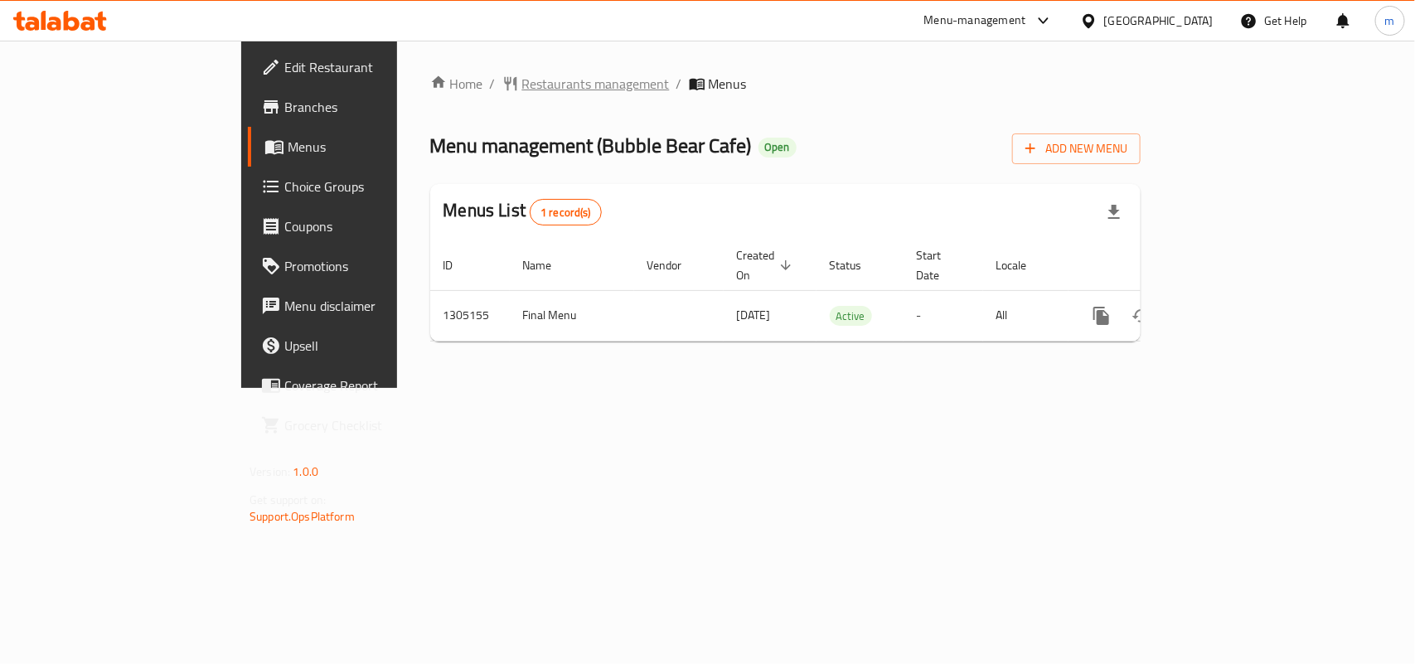
click at [522, 87] on span "Restaurants management" at bounding box center [596, 84] width 148 height 20
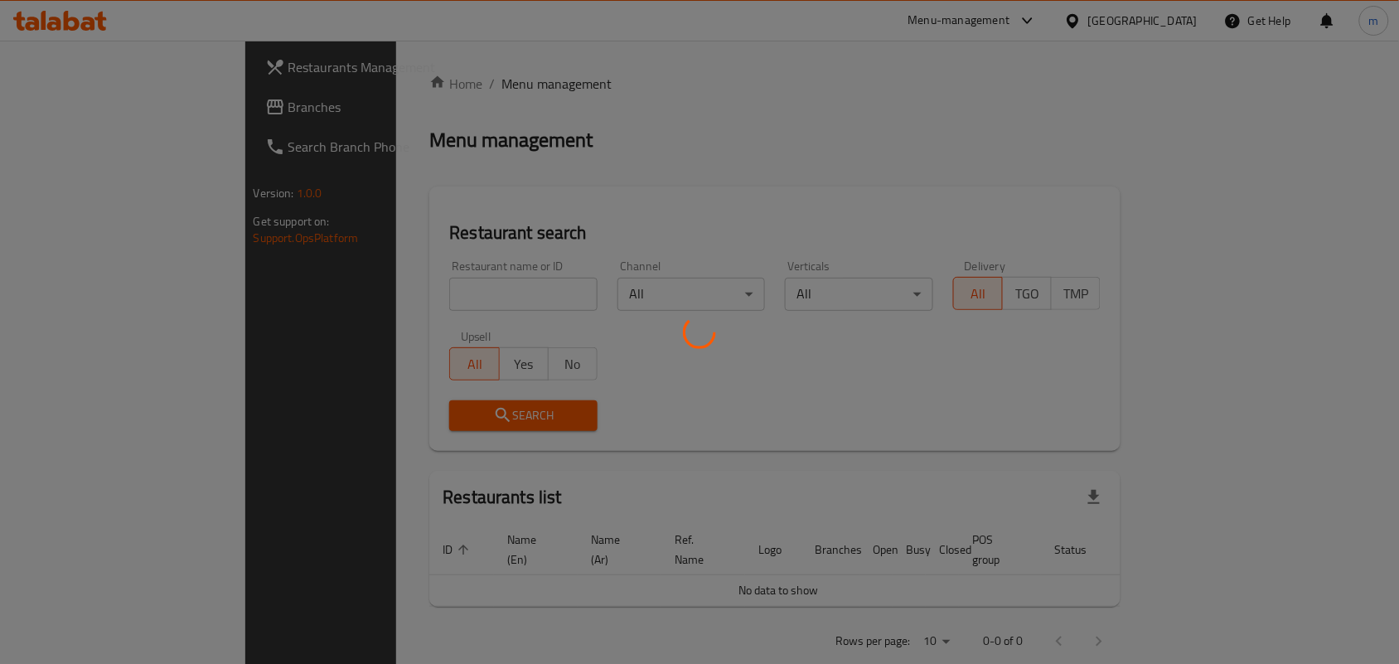
click at [410, 292] on div at bounding box center [699, 332] width 1399 height 664
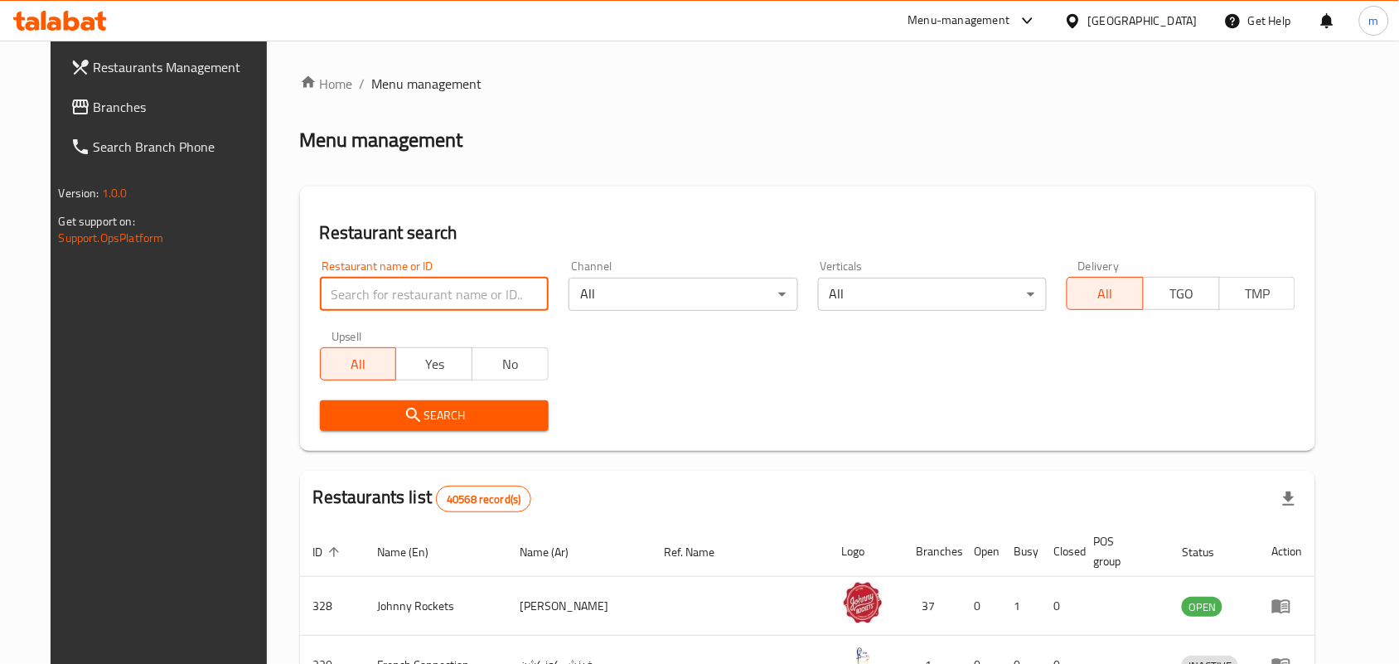
click at [415, 293] on input "search" at bounding box center [434, 294] width 229 height 33
paste input "703485"
type input "703485"
drag, startPoint x: 423, startPoint y: 409, endPoint x: 443, endPoint y: 410, distance: 20.0
click at [424, 410] on span "Search" at bounding box center [434, 415] width 202 height 21
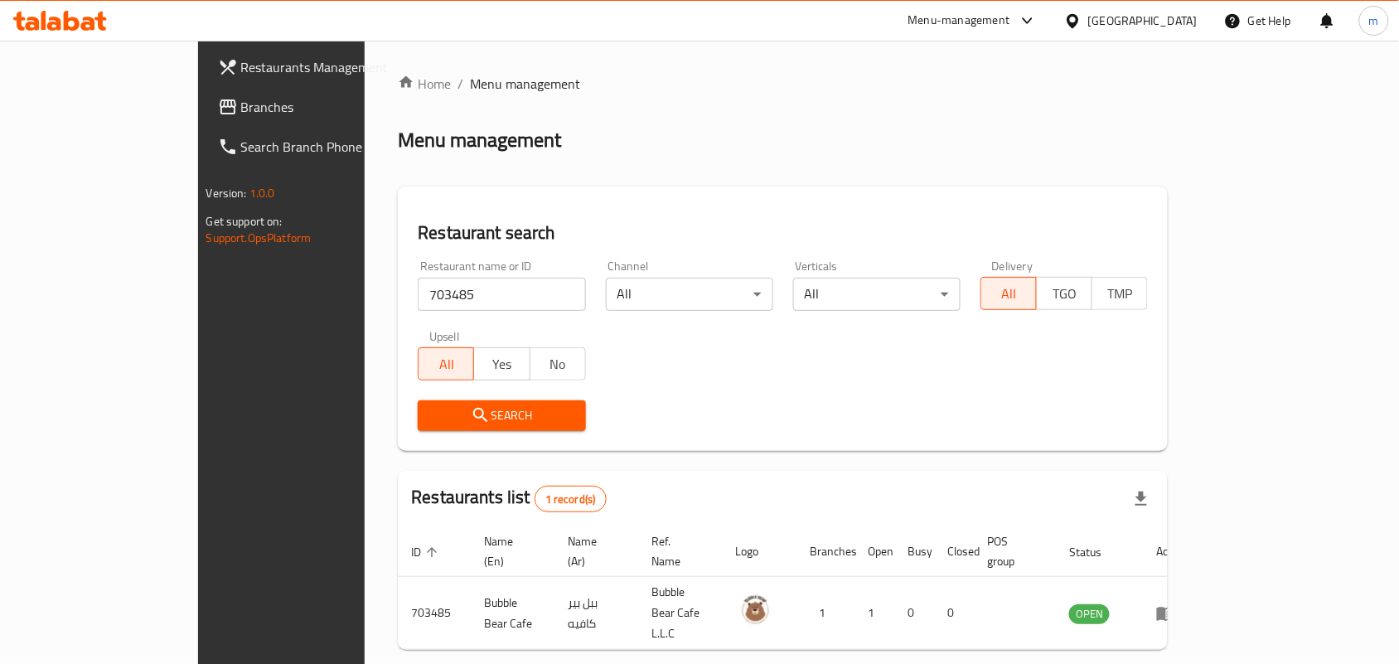
drag, startPoint x: 1166, startPoint y: 18, endPoint x: 1152, endPoint y: 37, distance: 23.7
click at [1165, 19] on div "[GEOGRAPHIC_DATA]" at bounding box center [1142, 21] width 109 height 18
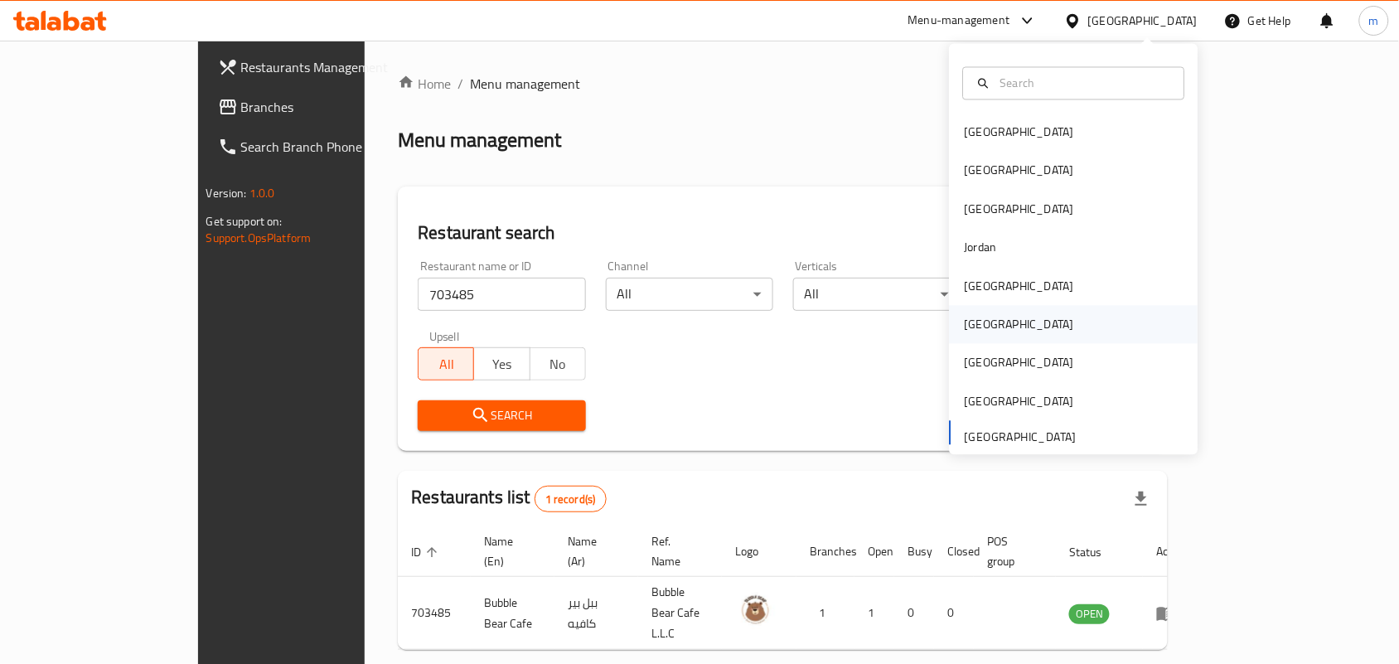
click at [991, 326] on div "Oman" at bounding box center [1019, 325] width 136 height 38
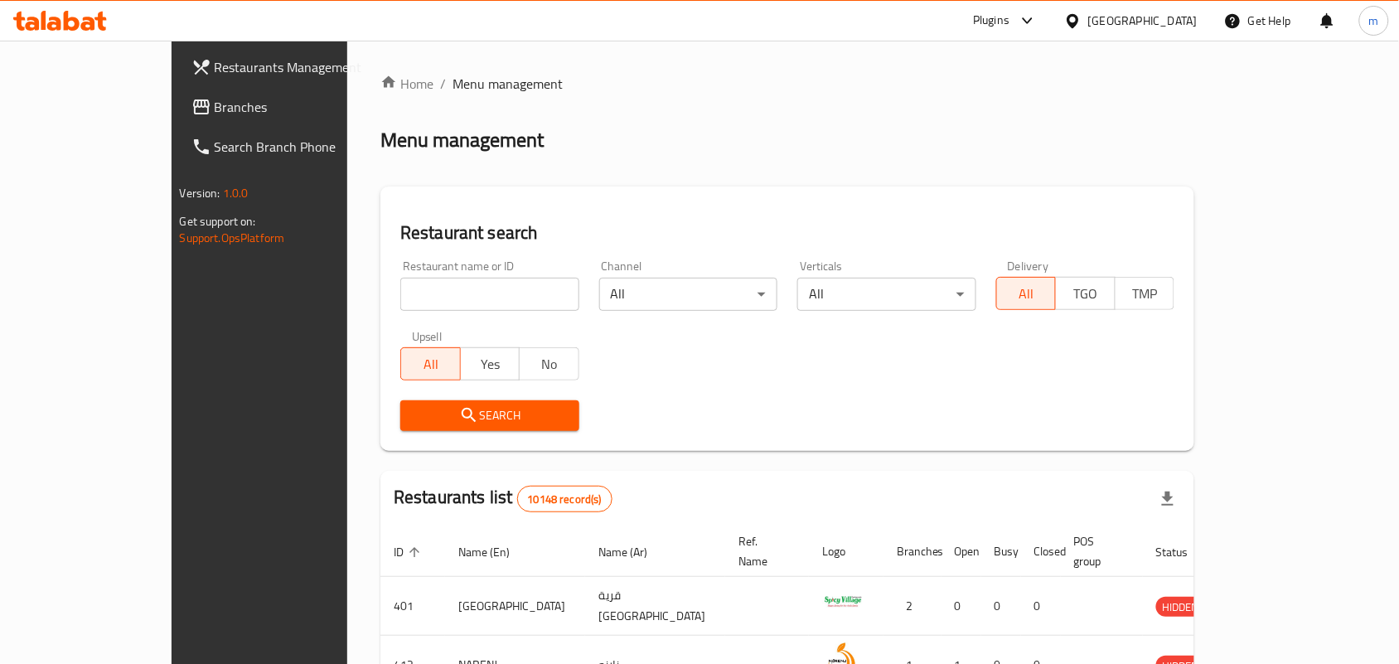
drag, startPoint x: 41, startPoint y: 106, endPoint x: 142, endPoint y: 137, distance: 104.9
click at [178, 106] on link "Branches" at bounding box center [291, 107] width 227 height 40
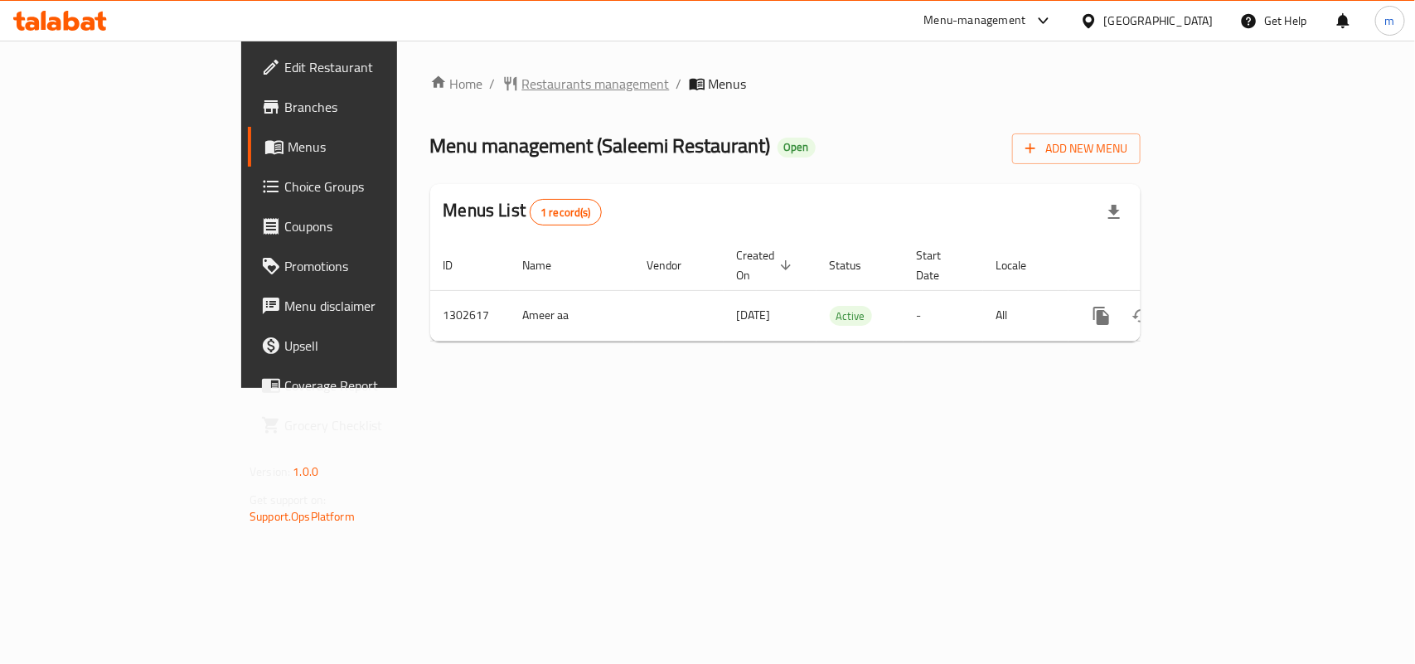
click at [522, 85] on span "Restaurants management" at bounding box center [596, 84] width 148 height 20
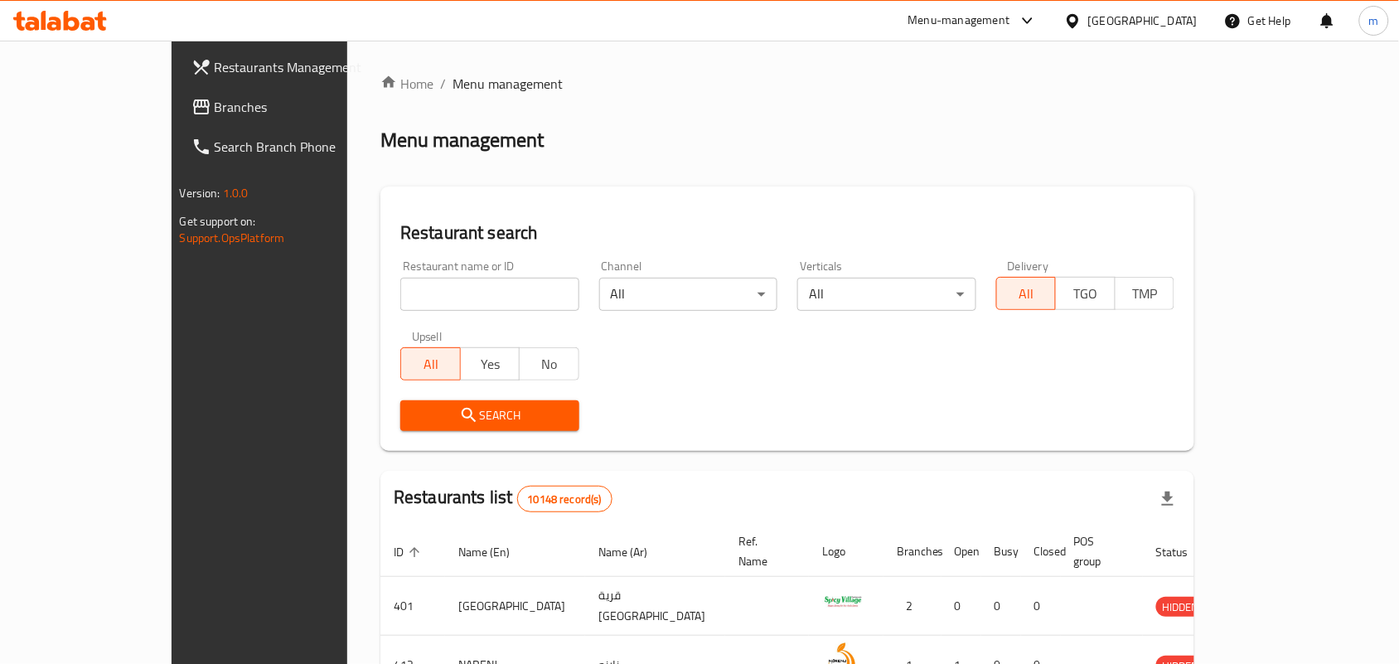
click at [400, 270] on div "Restaurant name or ID Restaurant name or ID" at bounding box center [489, 285] width 179 height 51
click at [400, 280] on input "search" at bounding box center [489, 294] width 179 height 33
paste input "702476"
type input "702476"
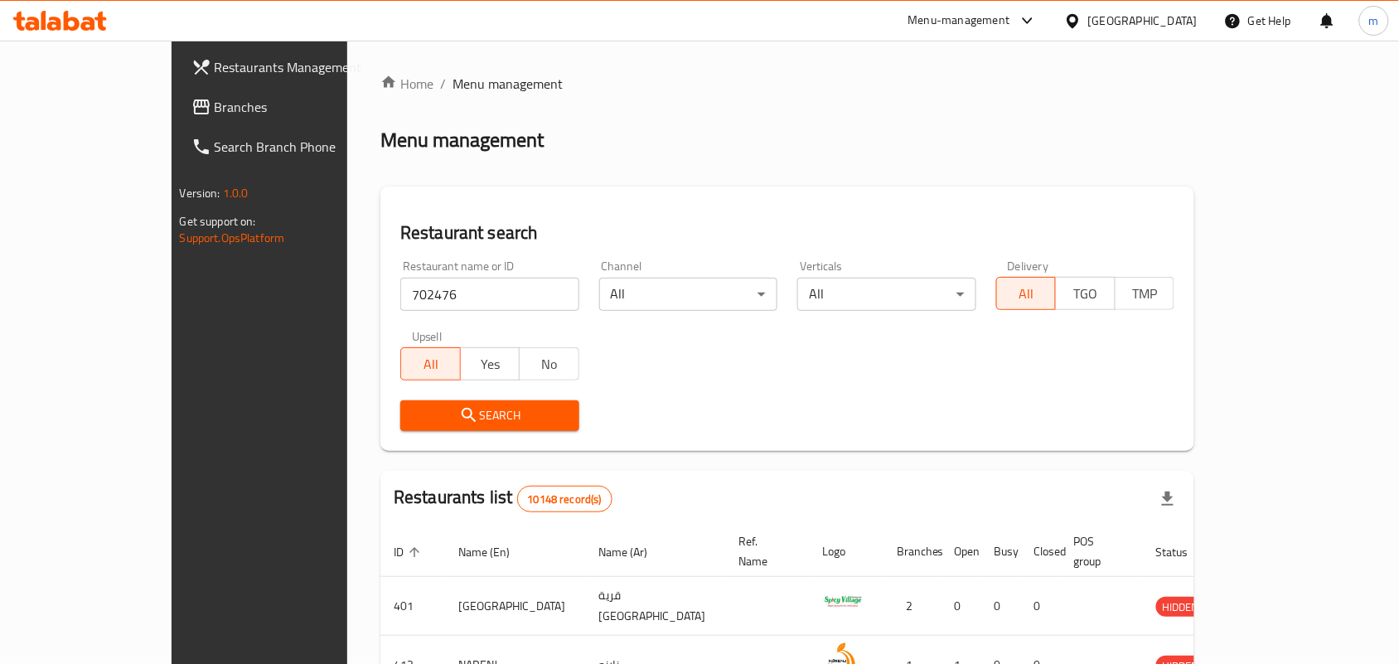
click at [466, 411] on span "Search" at bounding box center [490, 415] width 152 height 21
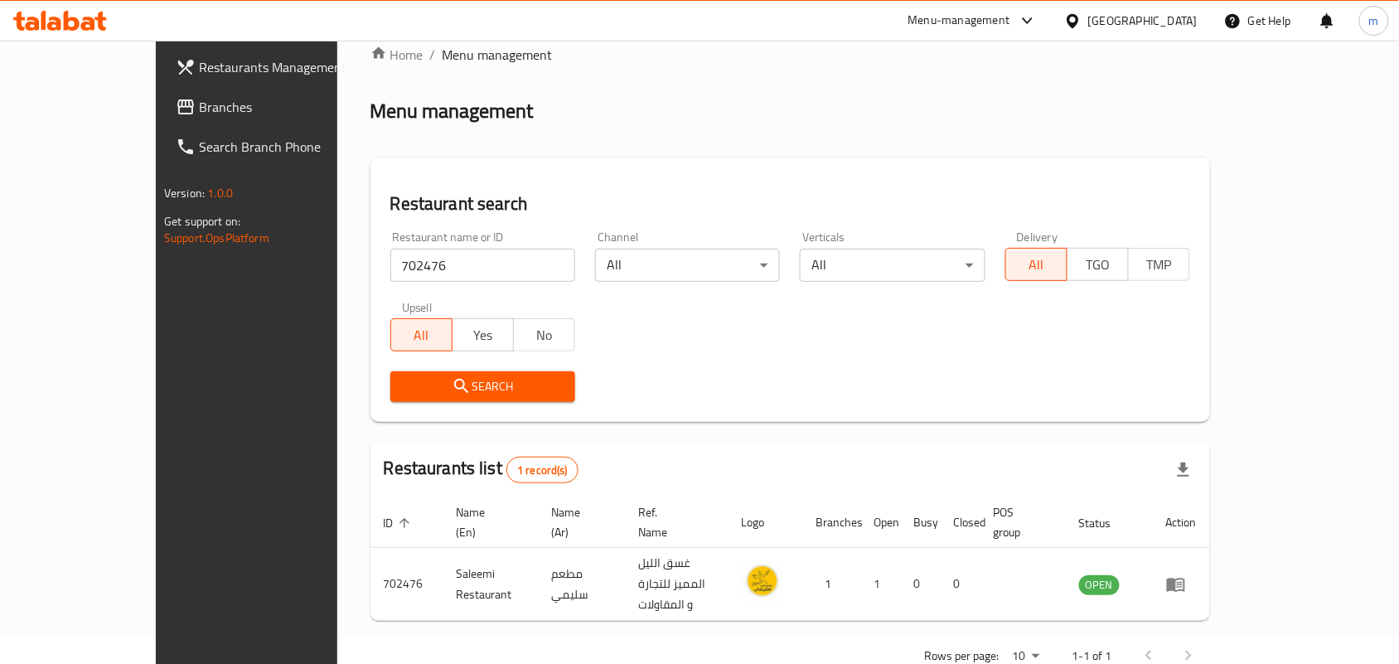
scroll to position [43, 0]
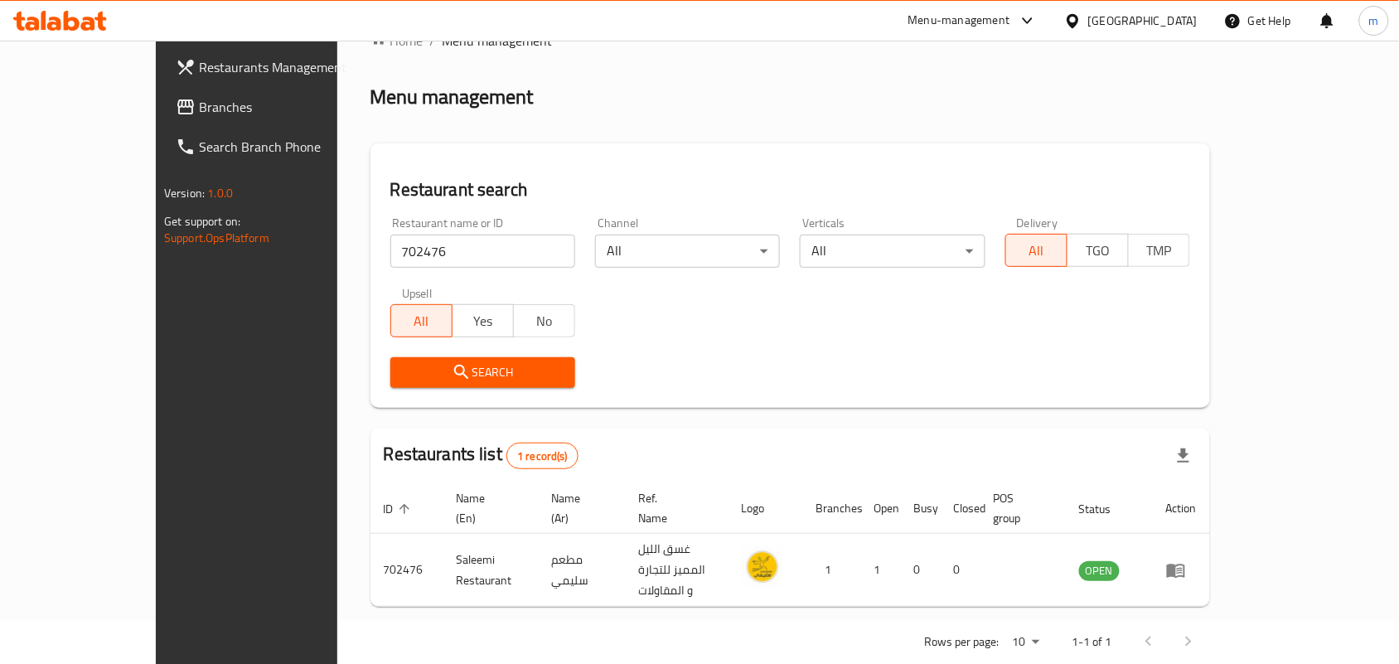
click at [1171, 23] on div "[GEOGRAPHIC_DATA]" at bounding box center [1142, 21] width 109 height 18
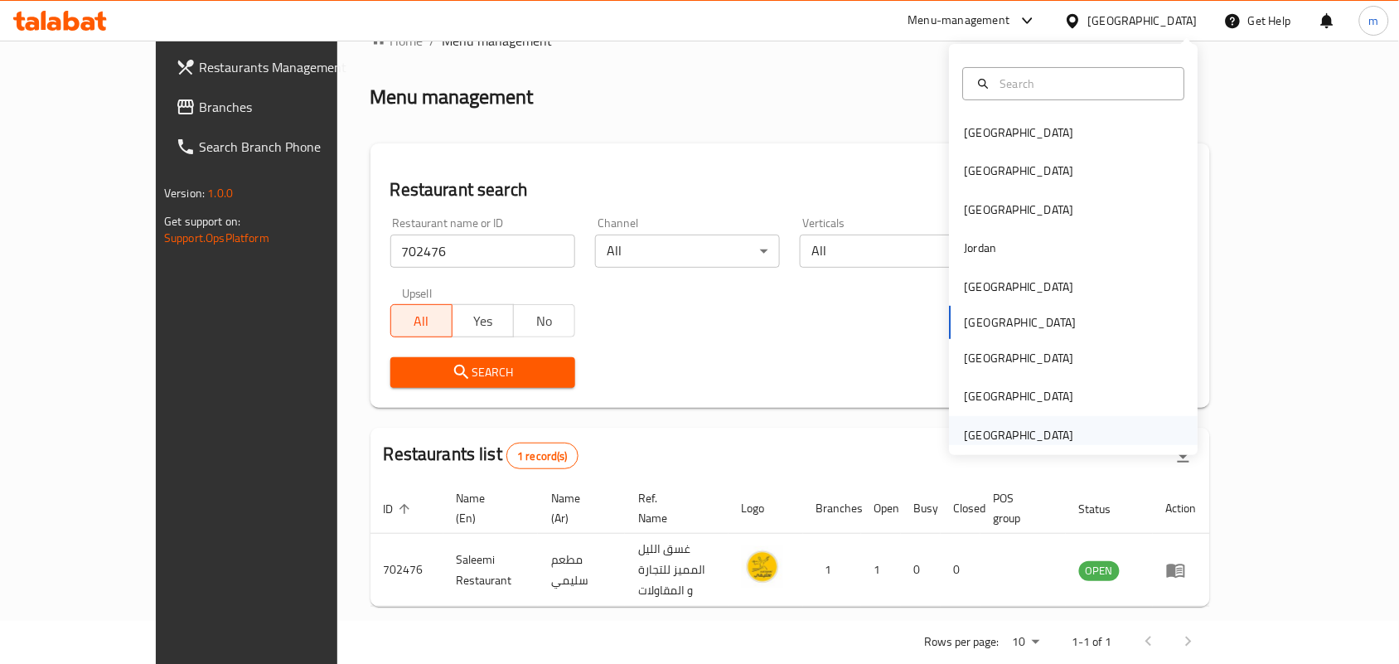
click at [1075, 431] on div "[GEOGRAPHIC_DATA]" at bounding box center [1074, 435] width 249 height 38
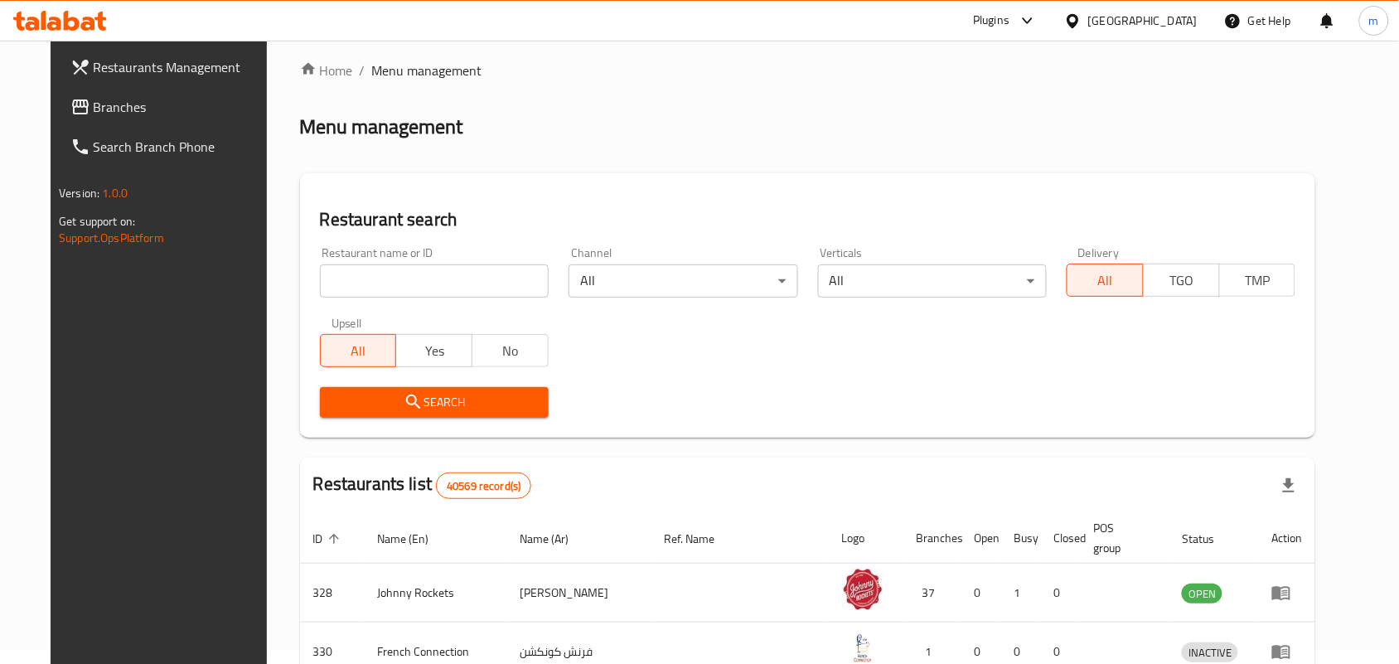
scroll to position [43, 0]
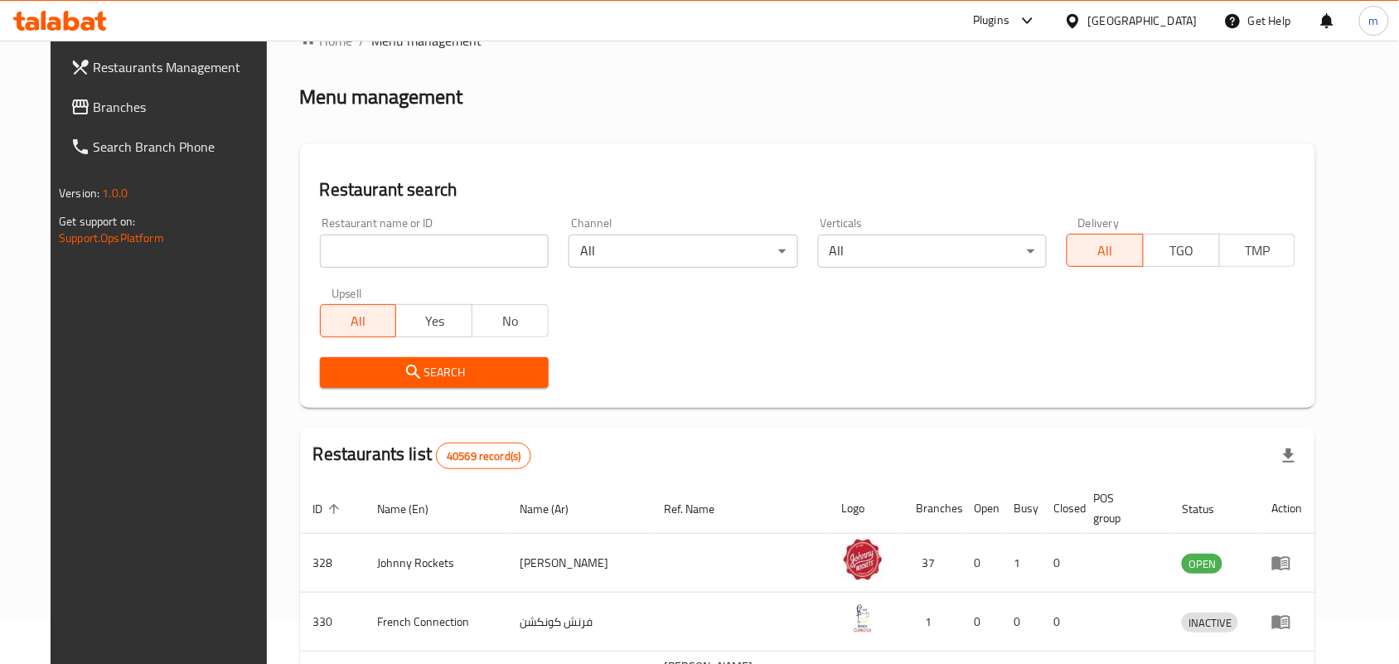
click at [94, 109] on span "Branches" at bounding box center [182, 107] width 177 height 20
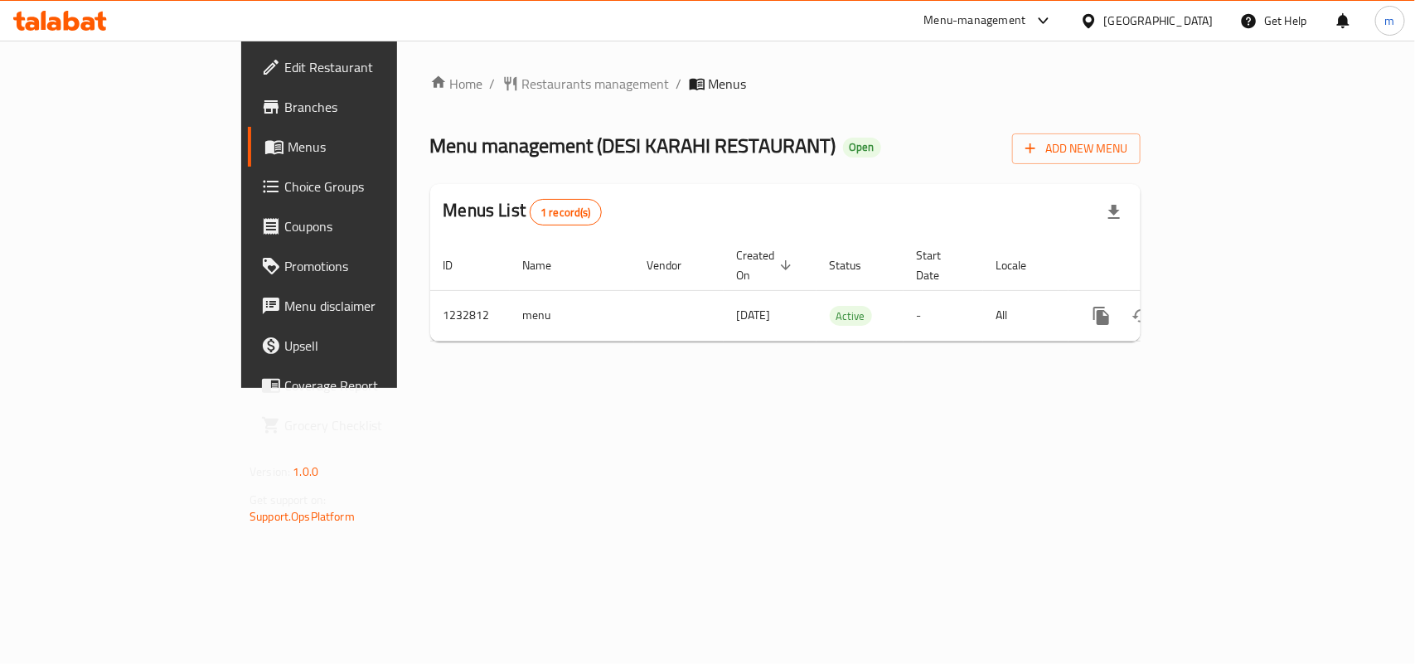
click at [397, 69] on div "Home / Restaurants management / Menus Menu management ( DESI KARAHI RESTAURANT …" at bounding box center [785, 214] width 777 height 347
click at [522, 83] on span "Restaurants management" at bounding box center [596, 84] width 148 height 20
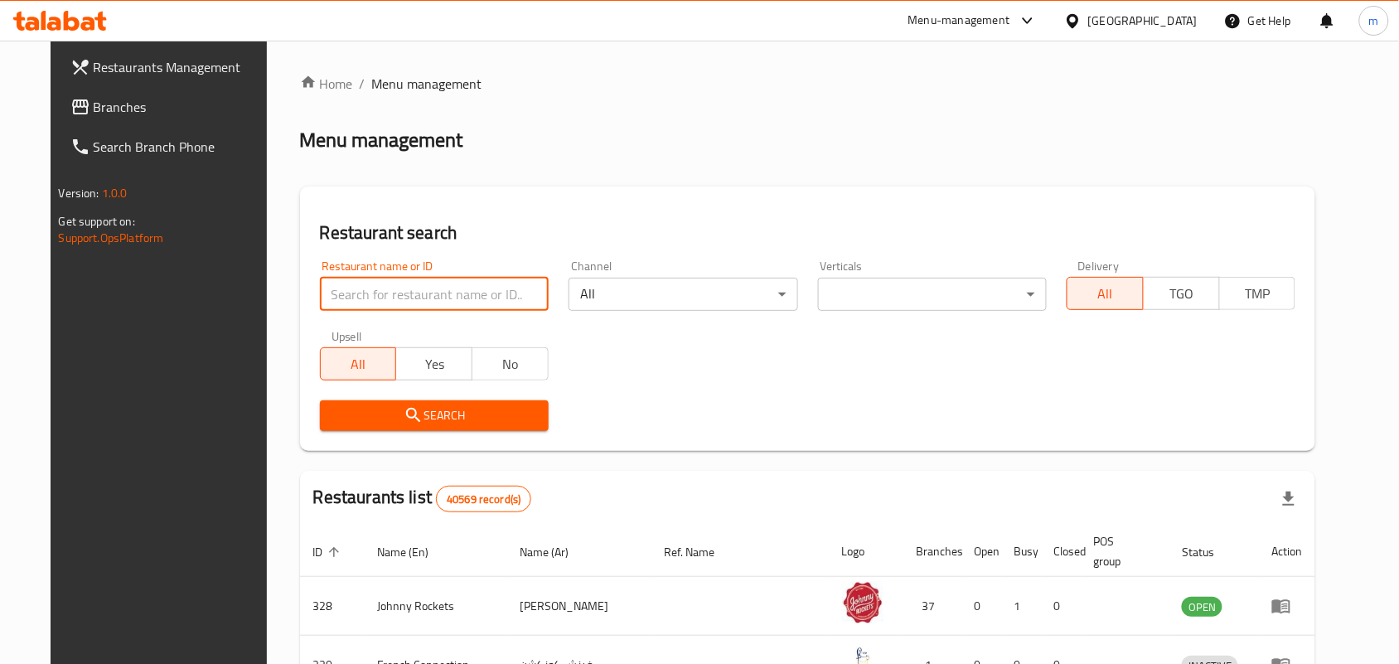
click at [388, 279] on input "search" at bounding box center [434, 294] width 229 height 33
paste input "677916"
type input "677916"
click at [487, 404] on div "Search" at bounding box center [434, 415] width 249 height 51
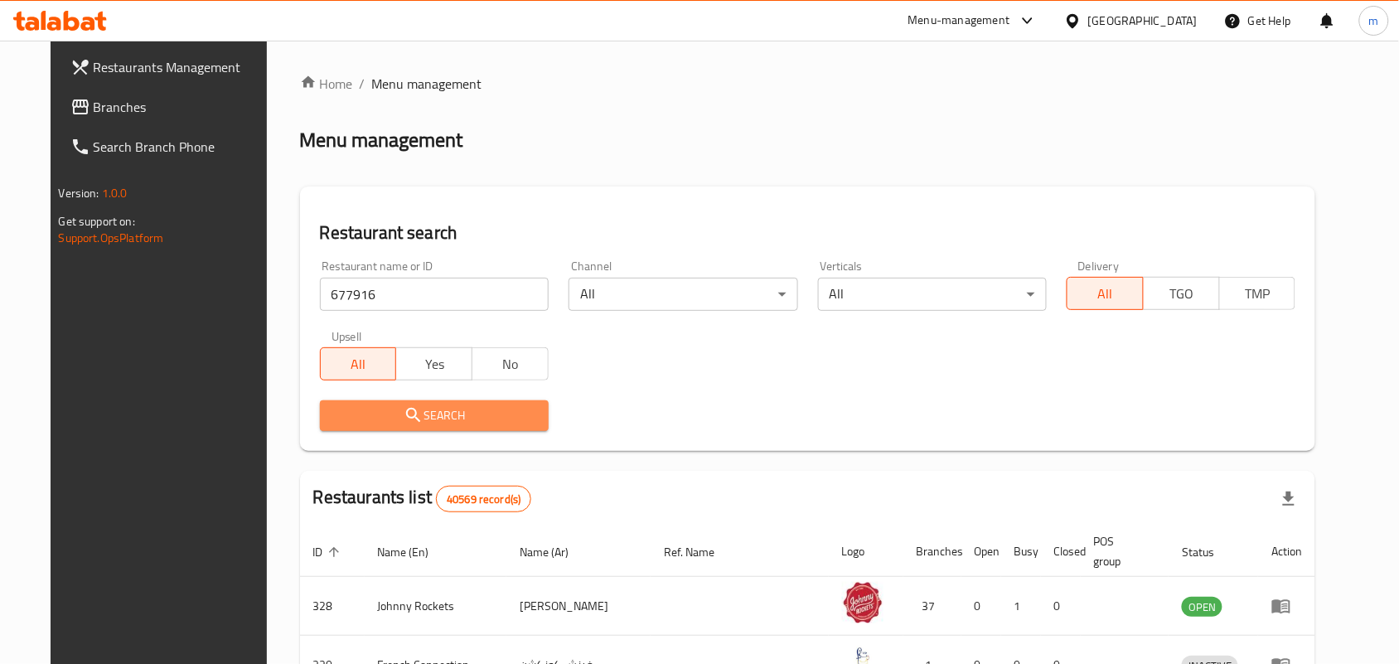
click at [487, 404] on button "Search" at bounding box center [434, 415] width 229 height 31
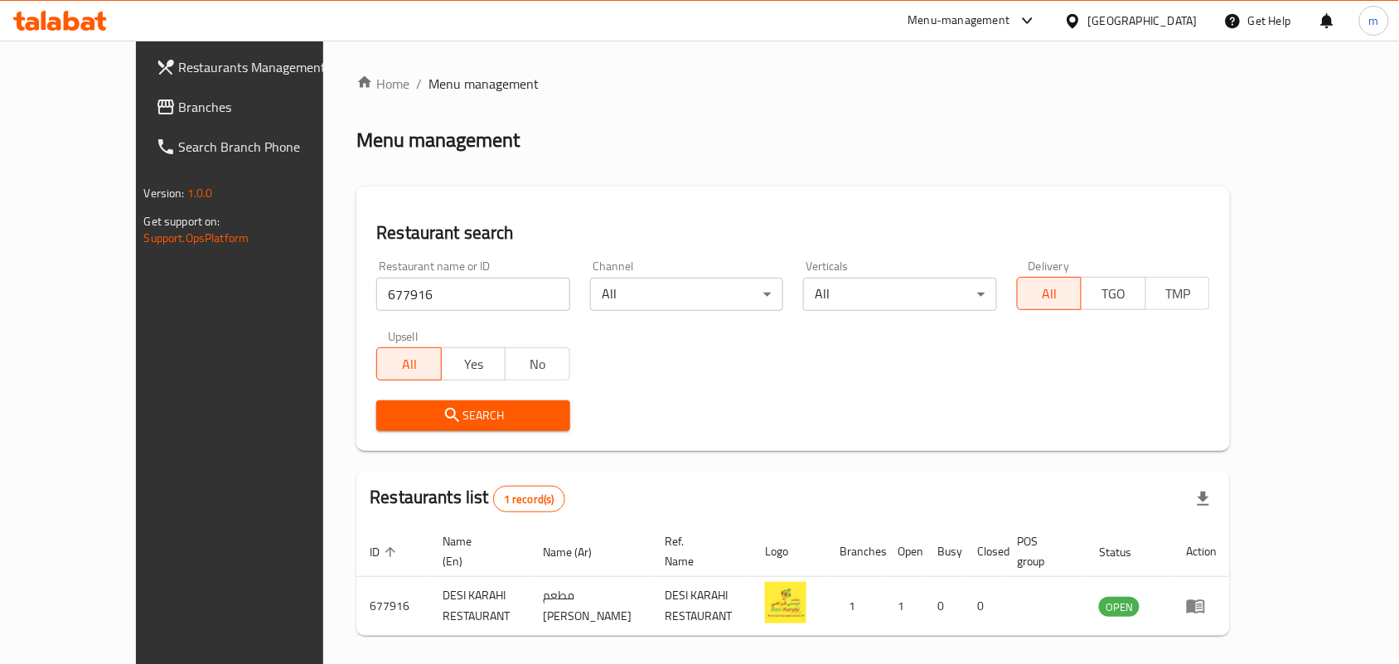
click at [1149, 21] on div "[GEOGRAPHIC_DATA]" at bounding box center [1142, 21] width 109 height 18
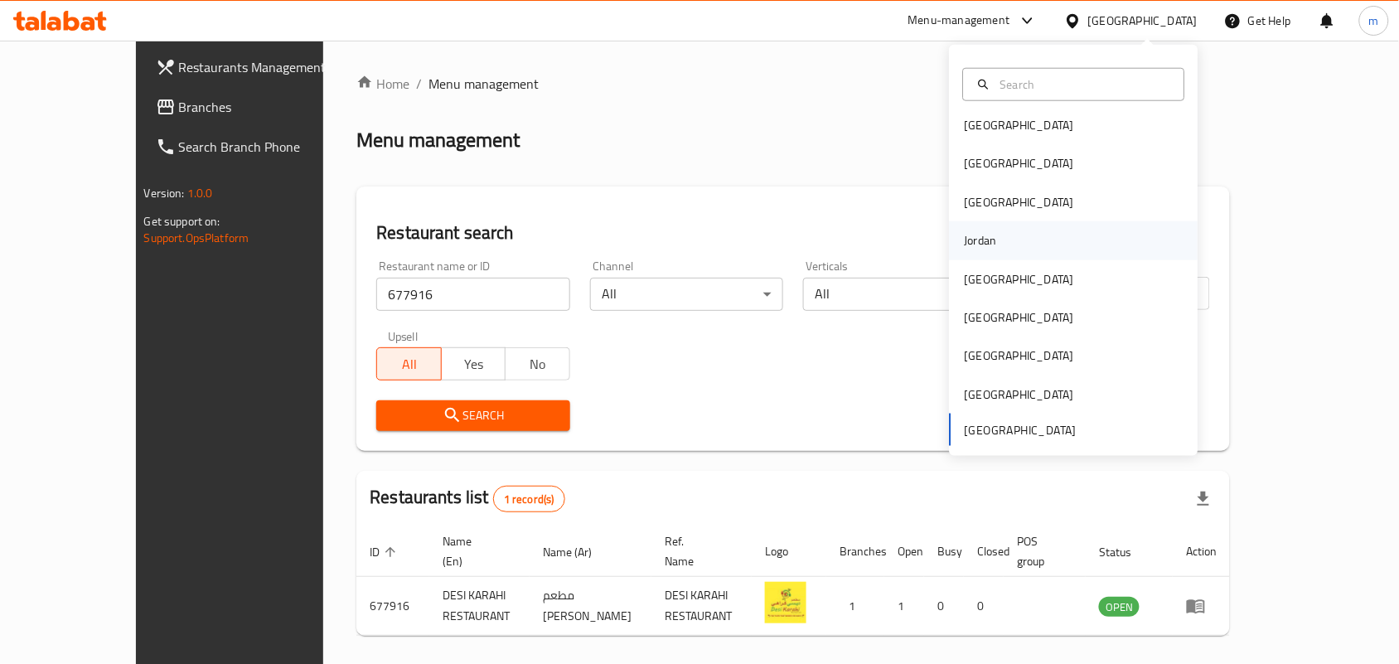
scroll to position [43, 0]
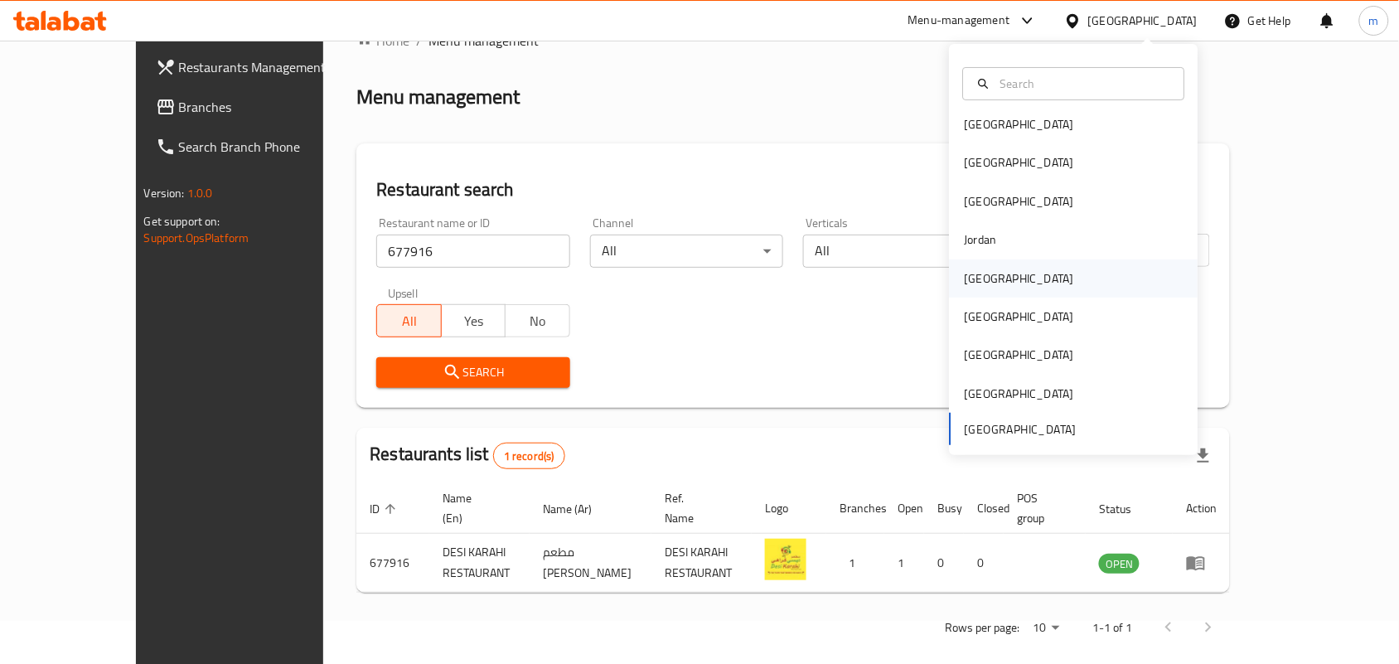
click at [975, 276] on div "[GEOGRAPHIC_DATA]" at bounding box center [1019, 278] width 109 height 18
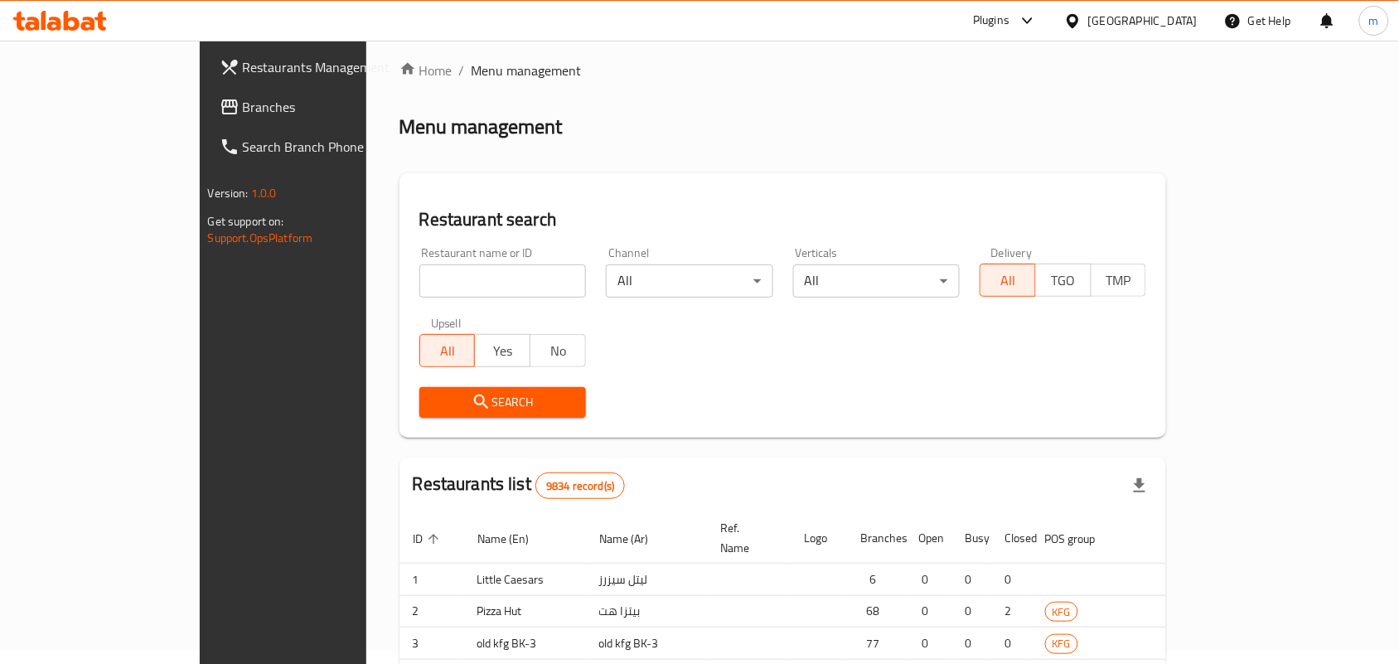
scroll to position [43, 0]
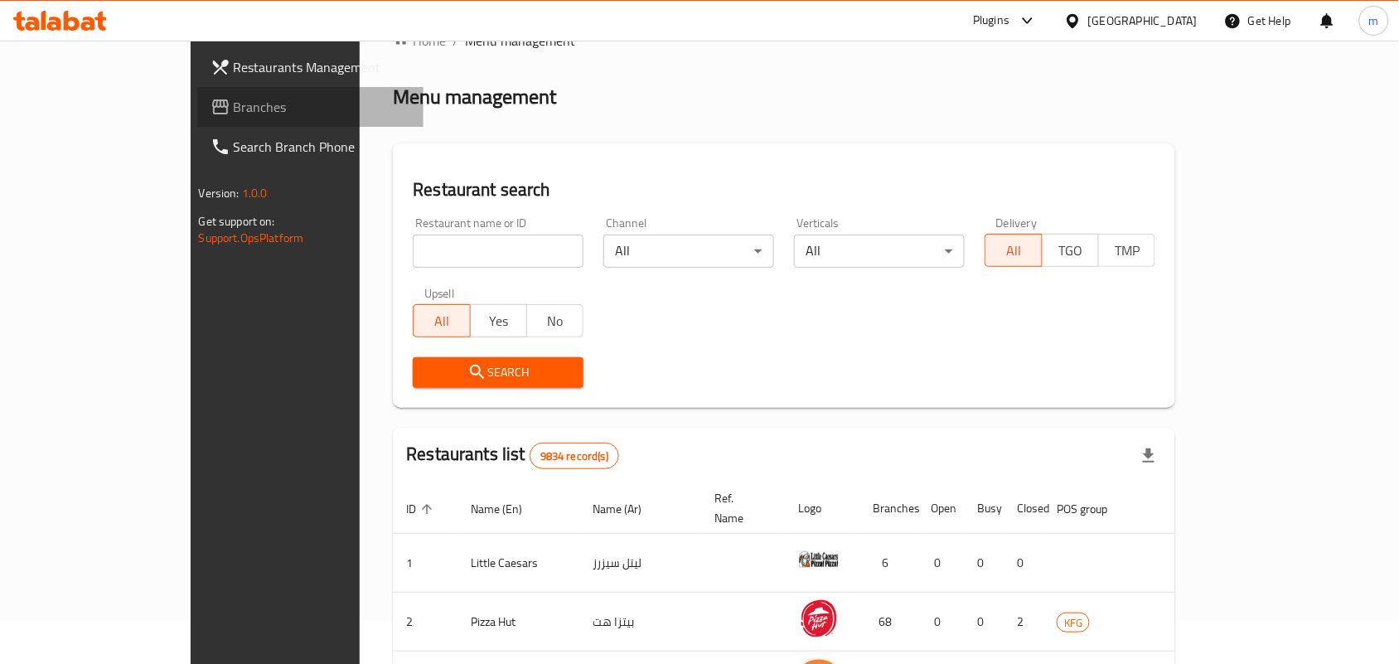
click at [234, 114] on span "Branches" at bounding box center [322, 107] width 177 height 20
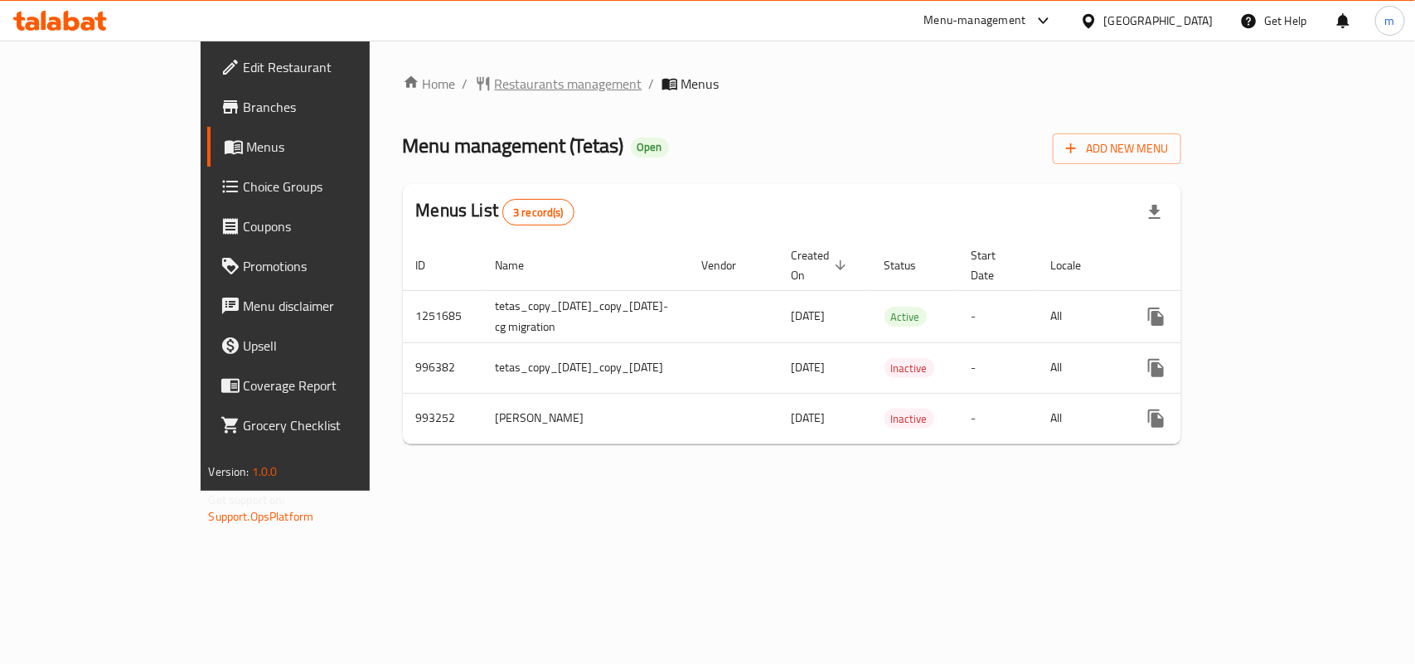
click at [495, 87] on span "Restaurants management" at bounding box center [569, 84] width 148 height 20
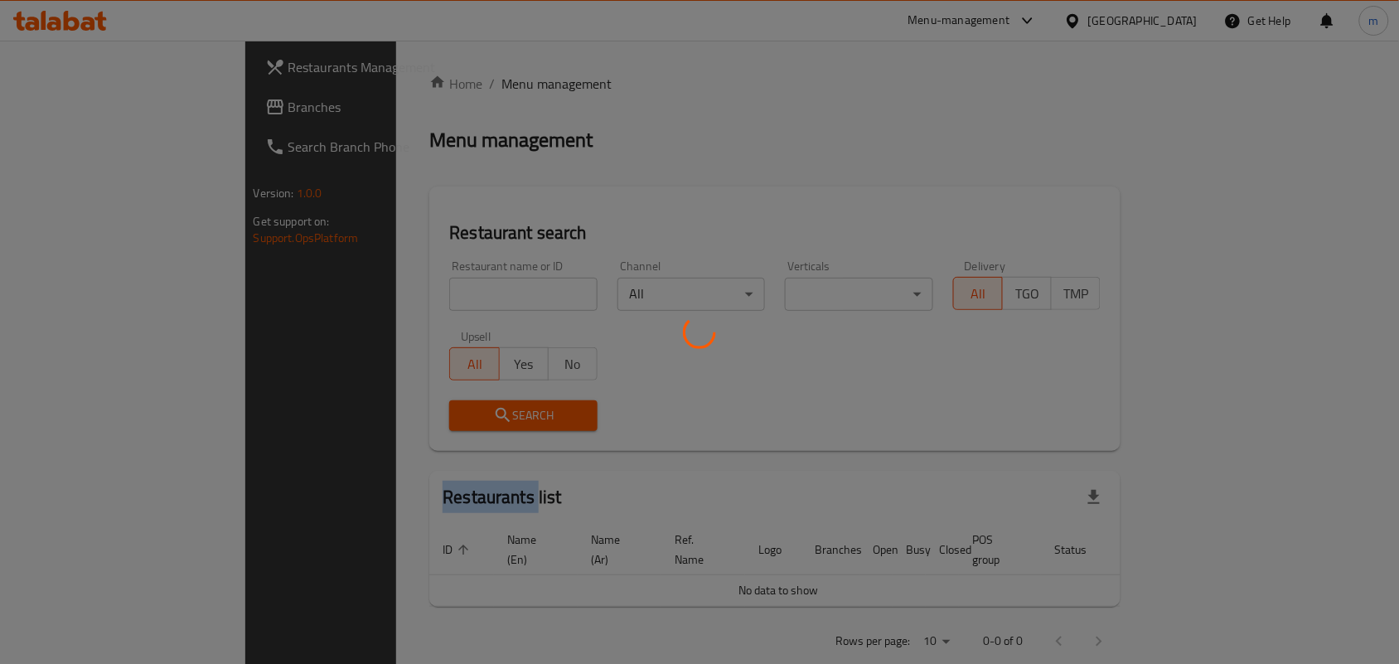
click at [439, 87] on div at bounding box center [699, 332] width 1399 height 664
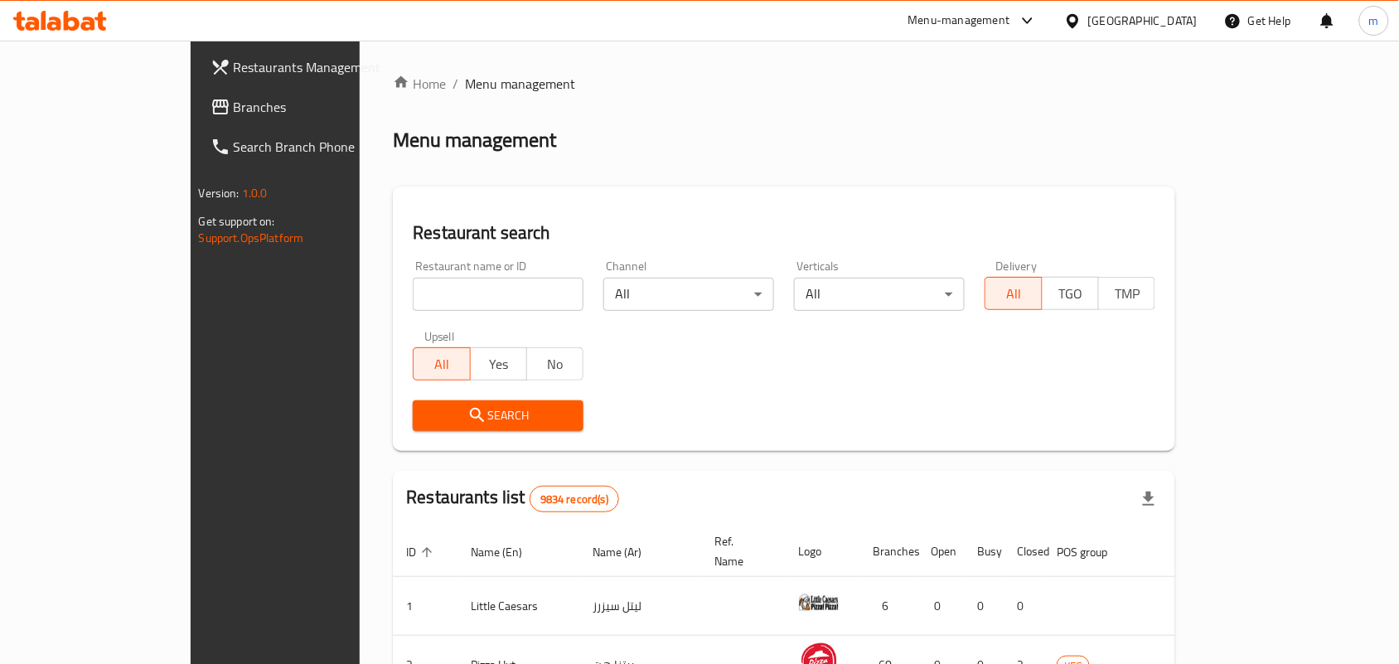
click at [420, 296] on input "search" at bounding box center [498, 294] width 171 height 33
paste input "660196"
type input "660196"
click at [481, 407] on span "Search" at bounding box center [498, 415] width 144 height 21
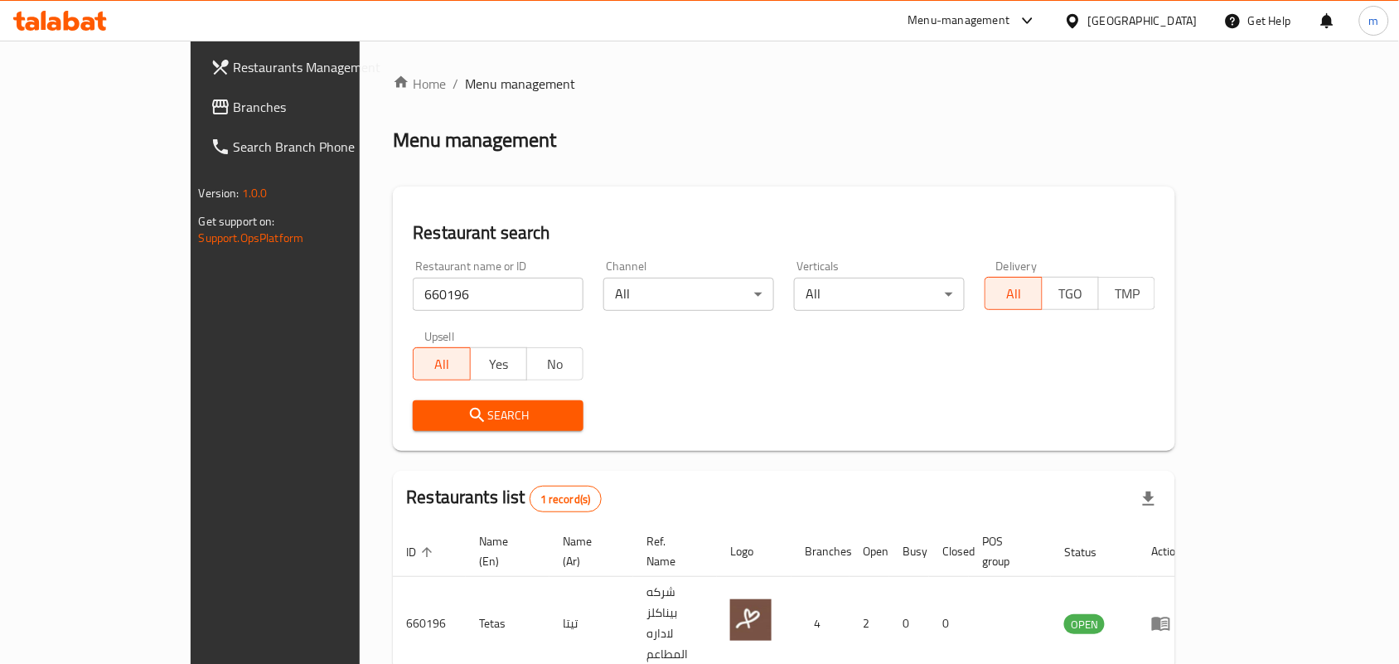
drag, startPoint x: 1140, startPoint y: 21, endPoint x: 1140, endPoint y: 39, distance: 18.3
click at [1082, 22] on icon at bounding box center [1072, 20] width 17 height 17
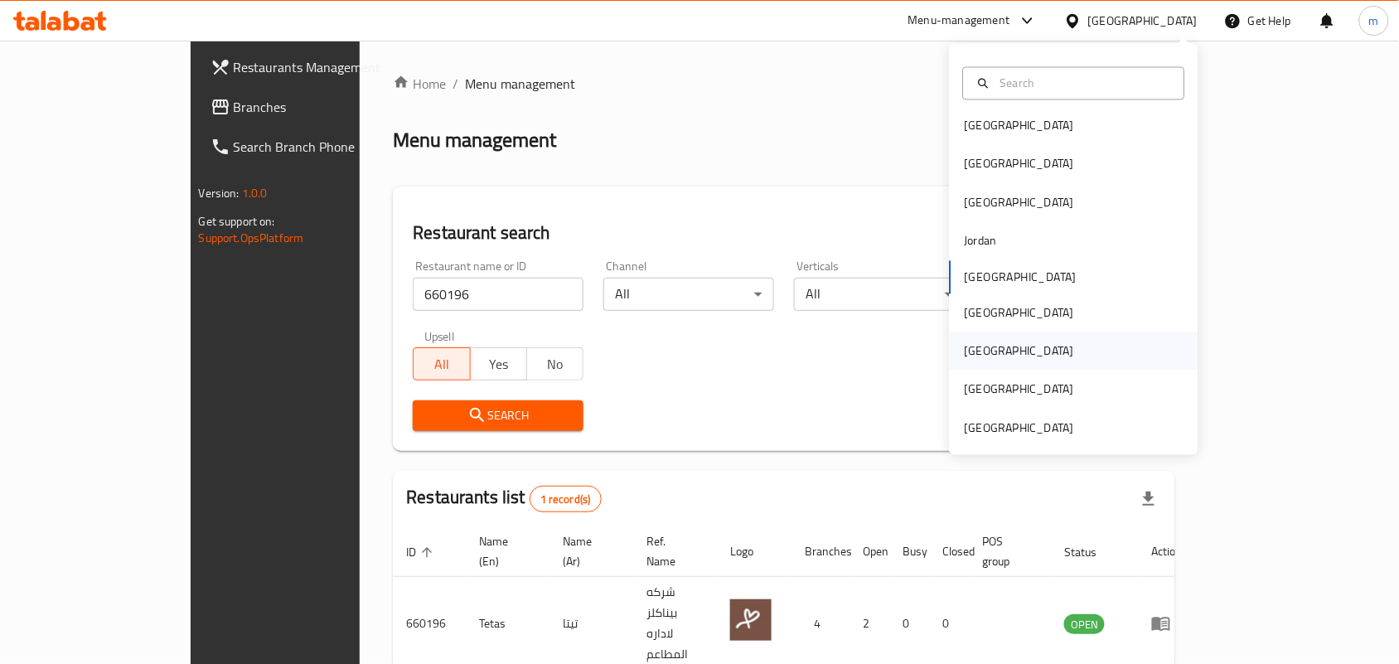
scroll to position [8, 0]
click at [1067, 439] on div "[GEOGRAPHIC_DATA]" at bounding box center [1019, 426] width 136 height 38
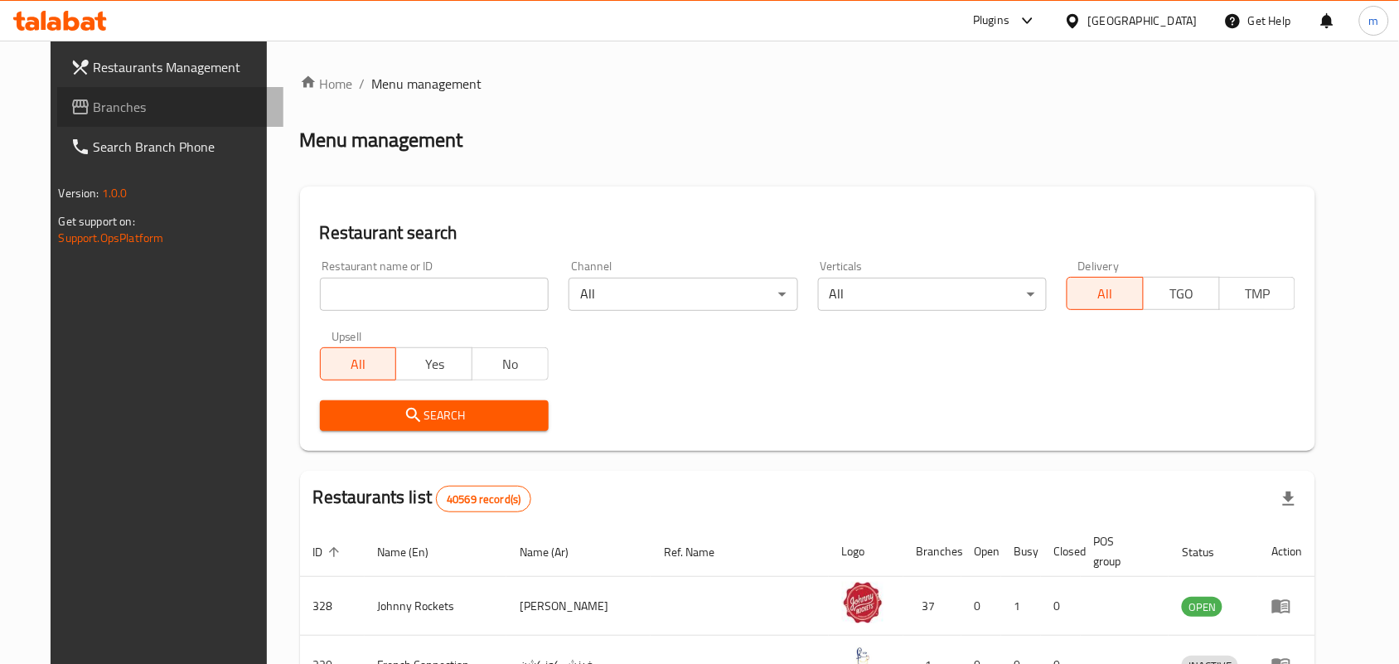
click at [94, 110] on span "Branches" at bounding box center [182, 107] width 177 height 20
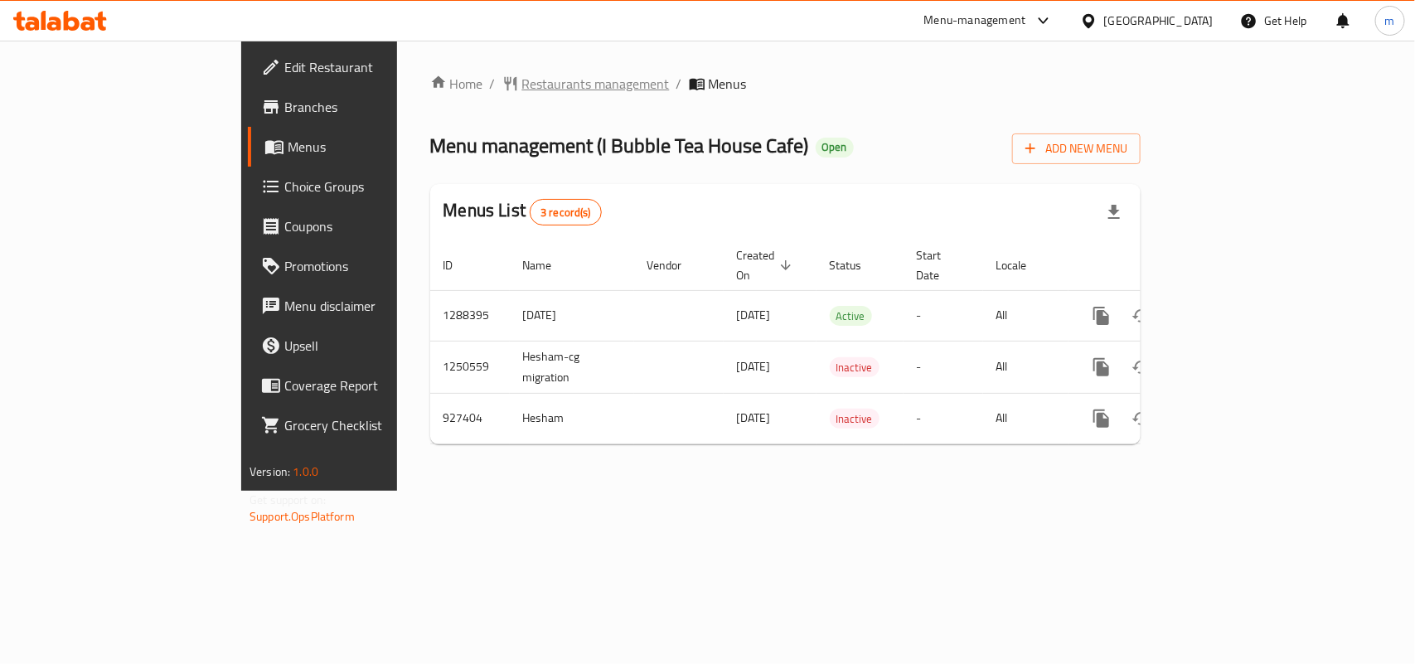
click at [522, 80] on span "Restaurants management" at bounding box center [596, 84] width 148 height 20
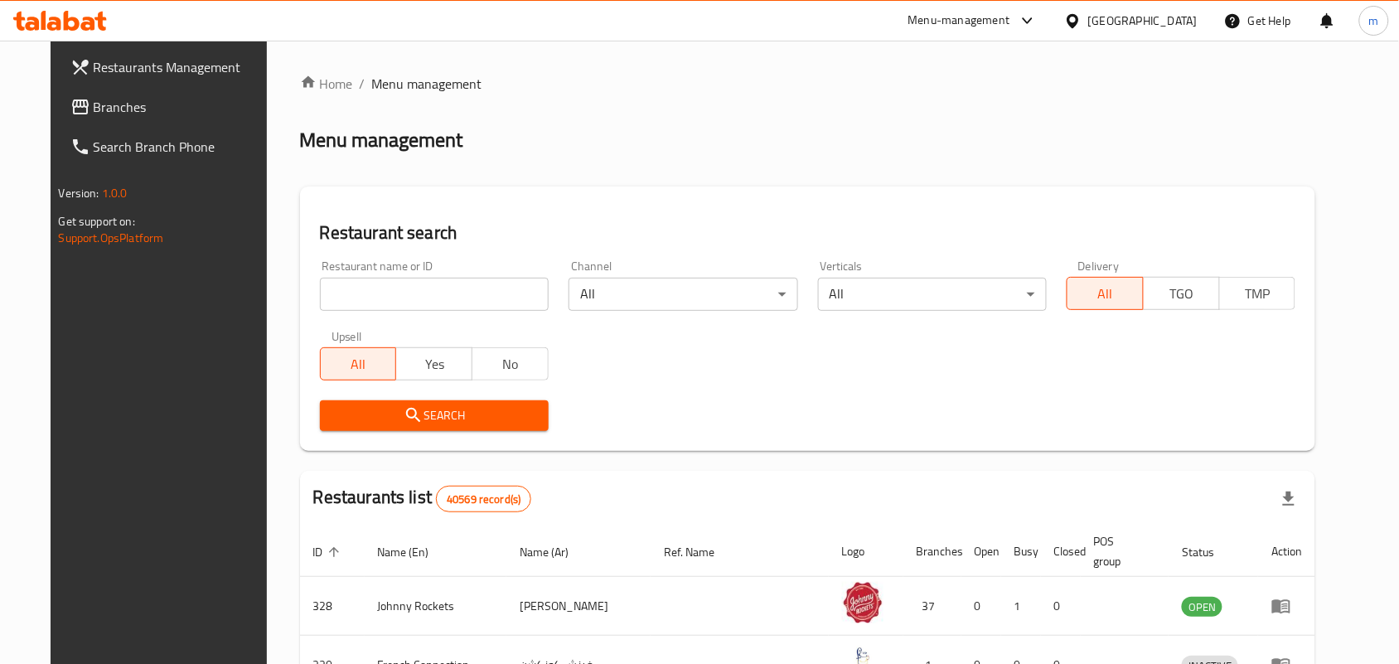
click at [390, 282] on input "search" at bounding box center [434, 294] width 229 height 33
paste input "658825"
type input "658825"
click at [446, 411] on span "Search" at bounding box center [434, 415] width 202 height 21
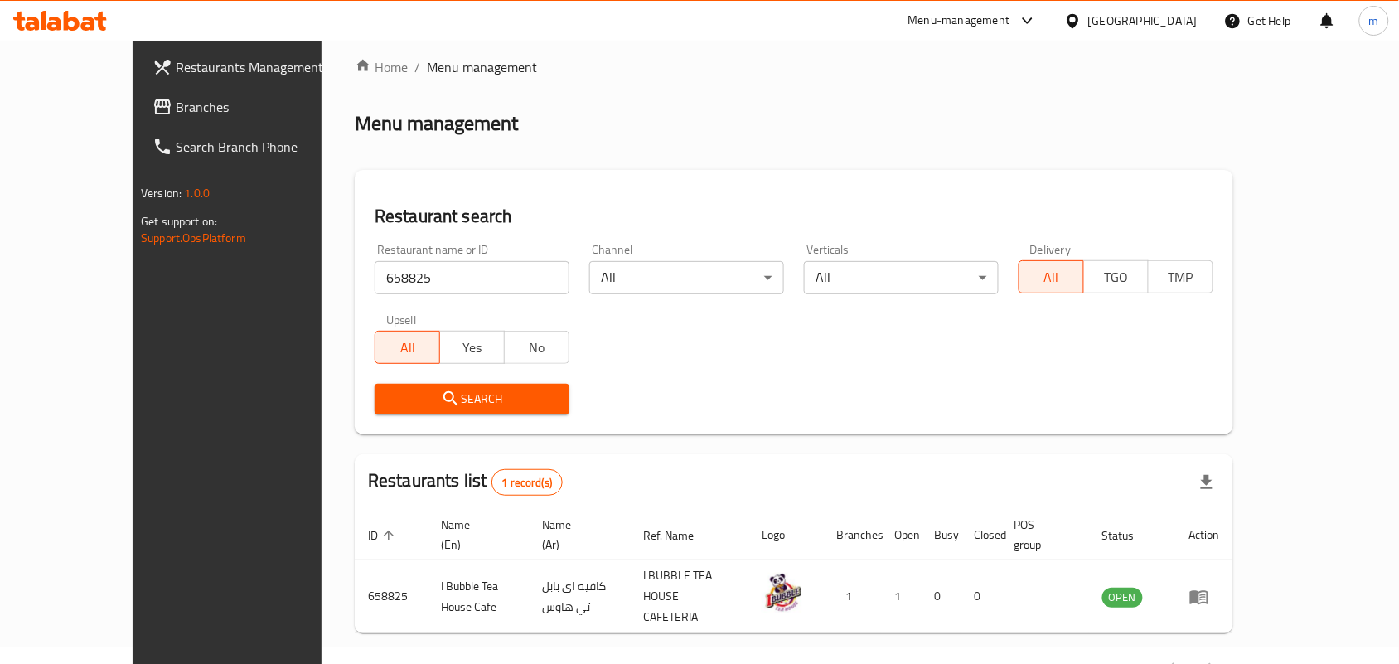
scroll to position [43, 0]
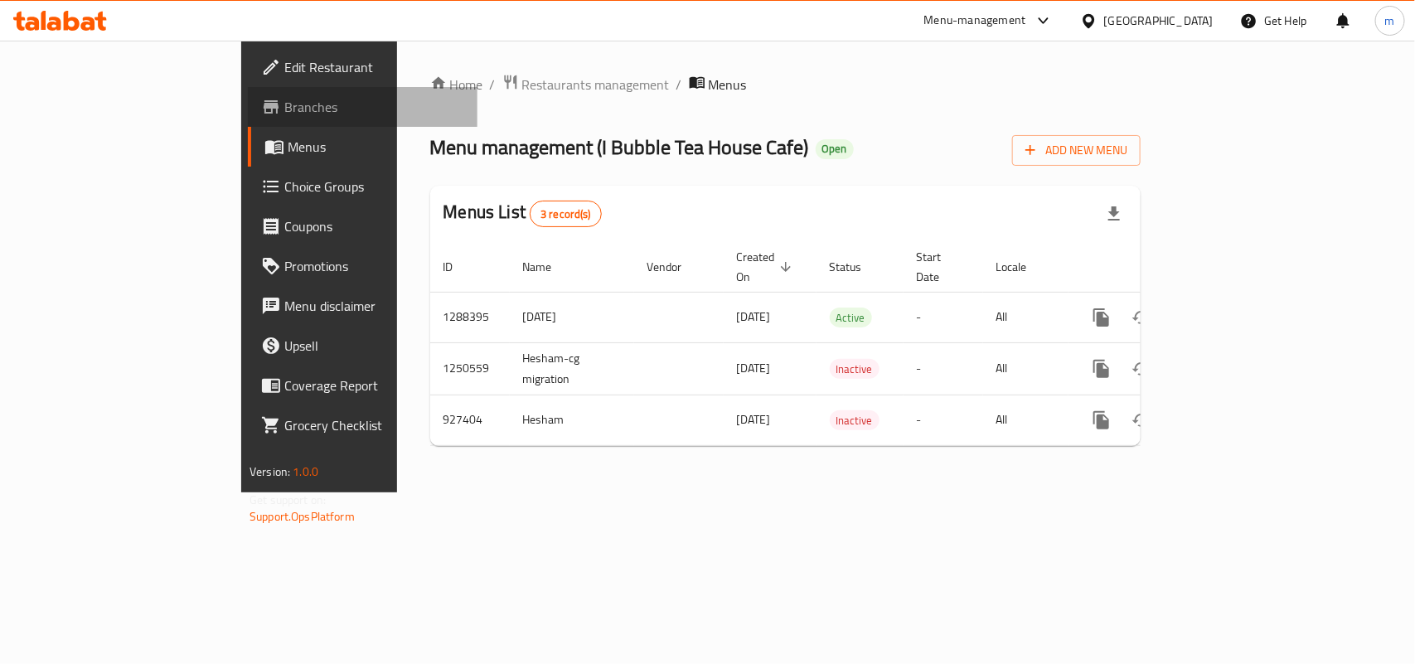
drag, startPoint x: 130, startPoint y: 109, endPoint x: 154, endPoint y: 122, distance: 27.4
click at [284, 110] on span "Branches" at bounding box center [374, 107] width 180 height 20
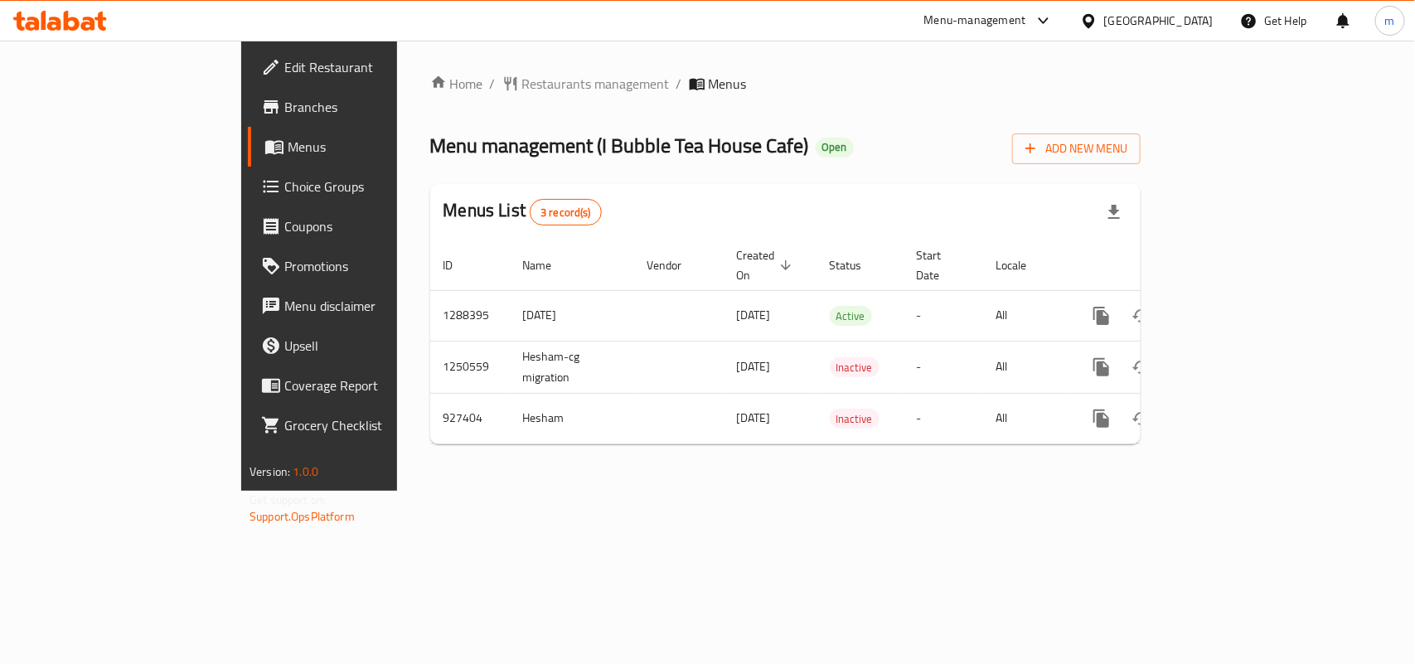
click at [284, 106] on span "Branches" at bounding box center [374, 107] width 180 height 20
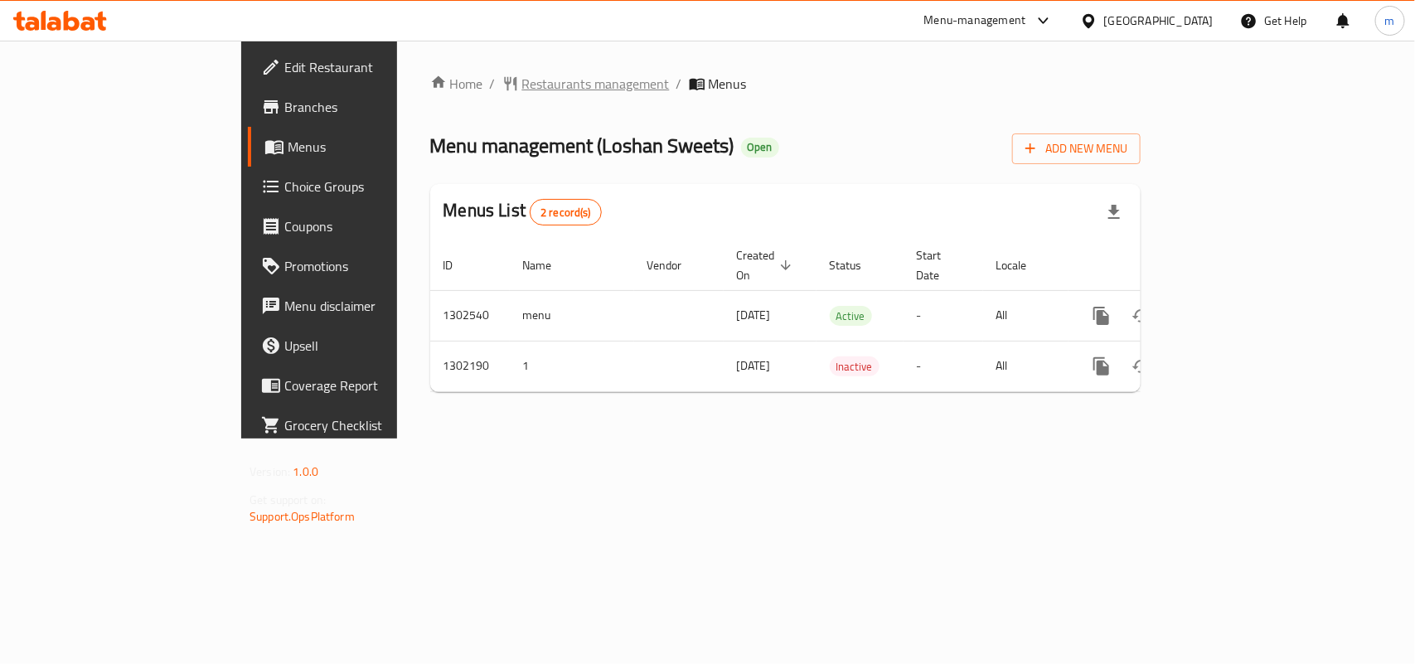
click at [522, 77] on span "Restaurants management" at bounding box center [596, 84] width 148 height 20
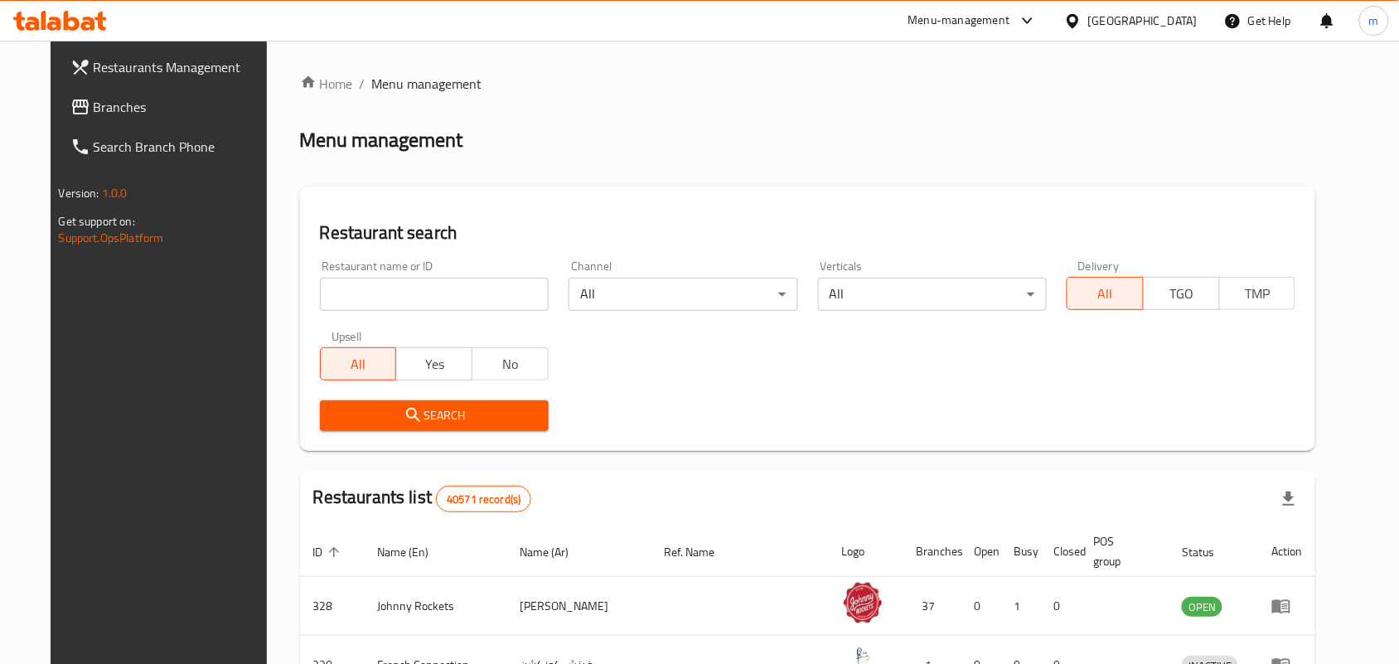
click at [379, 275] on div at bounding box center [699, 332] width 1399 height 664
click at [379, 278] on input "search" at bounding box center [434, 294] width 229 height 33
paste input "702327"
type input "702327"
click at [404, 406] on span "Search" at bounding box center [434, 415] width 202 height 21
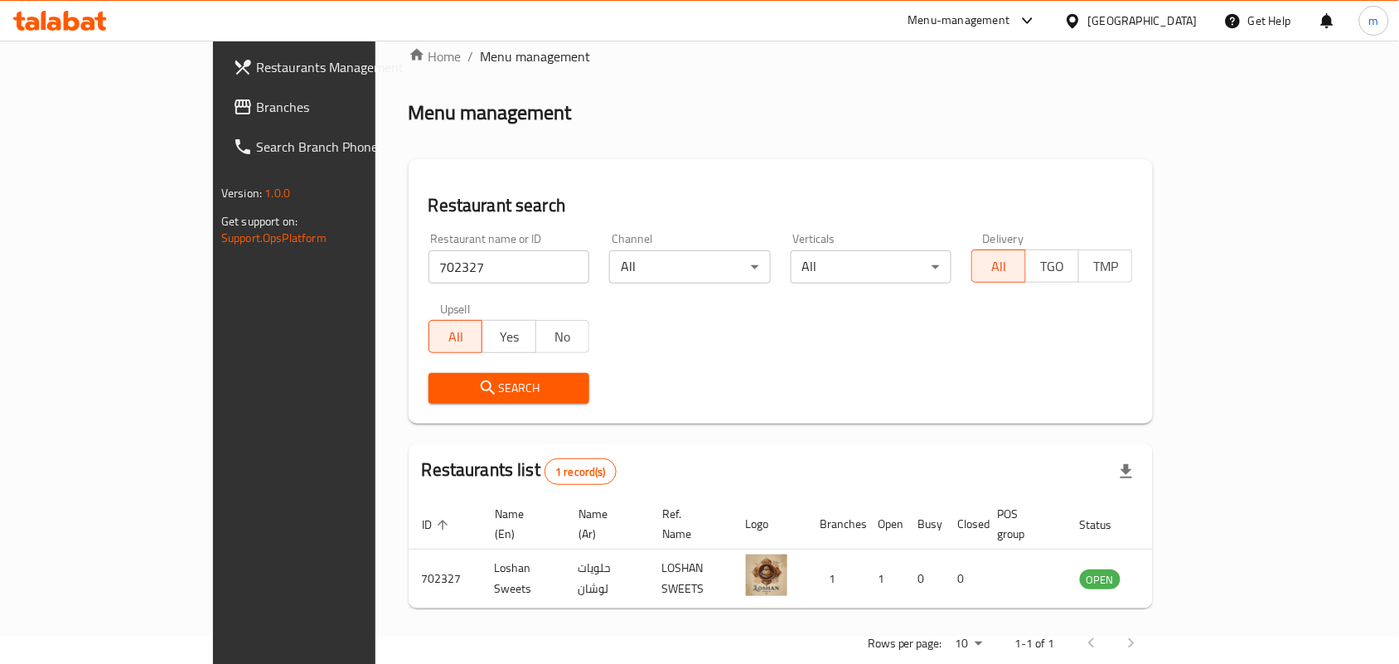
scroll to position [43, 0]
